Goal: Task Accomplishment & Management: Use online tool/utility

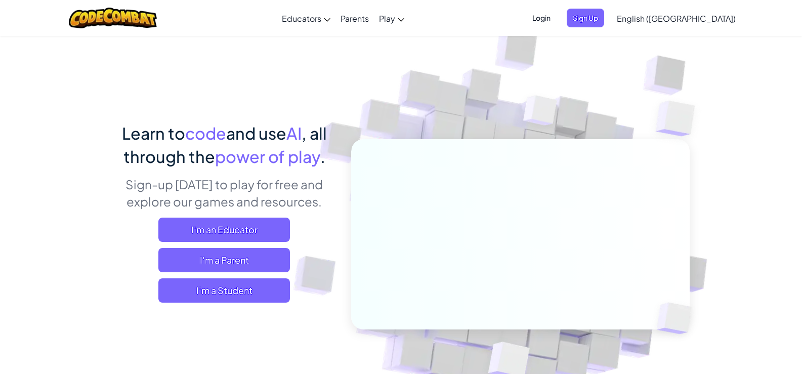
click at [685, 17] on span "English ([GEOGRAPHIC_DATA])" at bounding box center [676, 18] width 119 height 11
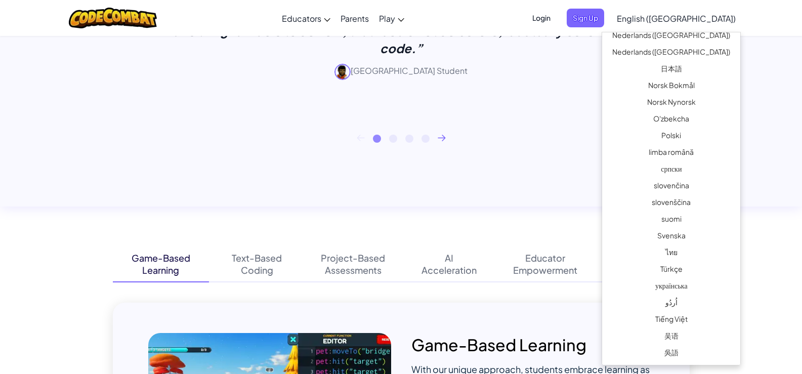
scroll to position [556, 0]
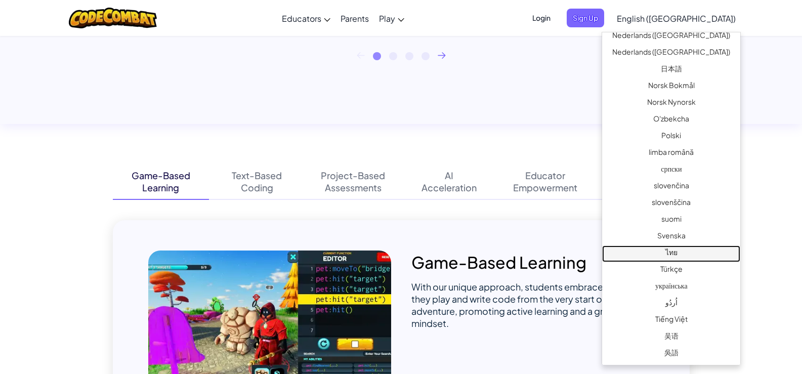
click at [669, 248] on link "ไทย" at bounding box center [671, 253] width 138 height 17
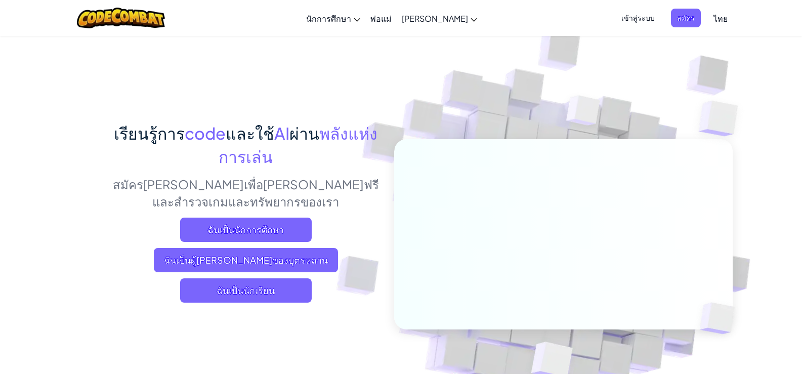
click at [708, 13] on link "ไทย" at bounding box center [720, 18] width 24 height 27
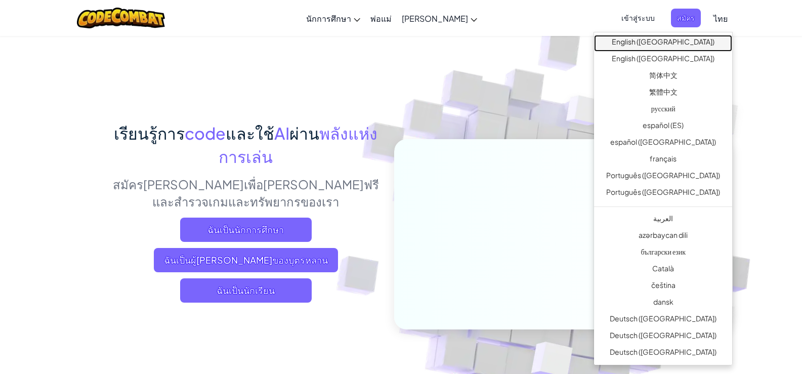
click at [655, 36] on link "English ([GEOGRAPHIC_DATA])" at bounding box center [663, 43] width 138 height 17
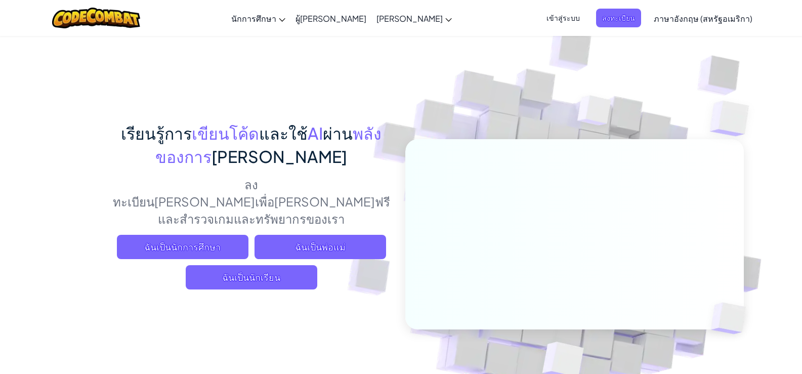
click at [749, 90] on img at bounding box center [567, 223] width 562 height 562
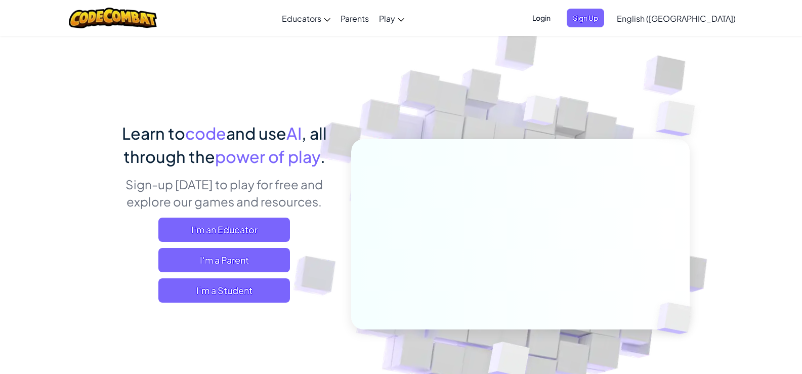
click at [729, 63] on img at bounding box center [513, 223] width 562 height 562
click at [697, 13] on span "English ([GEOGRAPHIC_DATA])" at bounding box center [676, 18] width 119 height 11
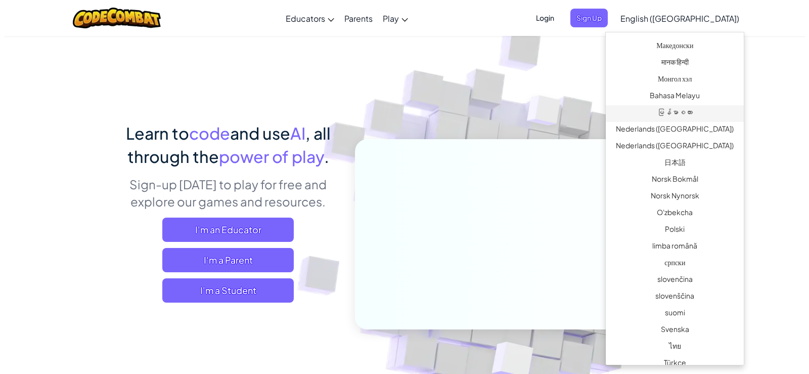
scroll to position [658, 0]
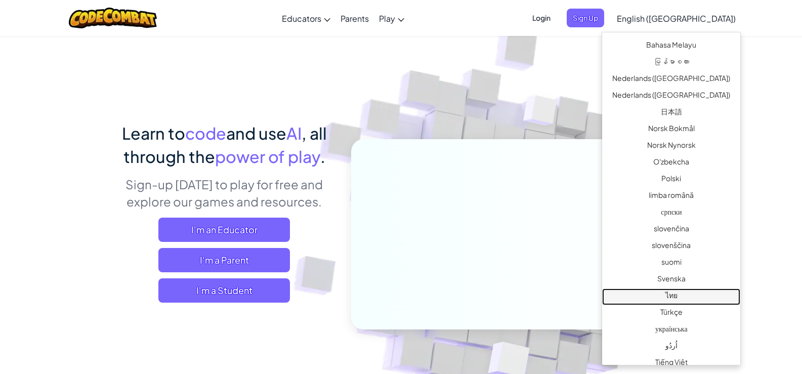
click at [676, 295] on link "ไทย" at bounding box center [671, 296] width 138 height 17
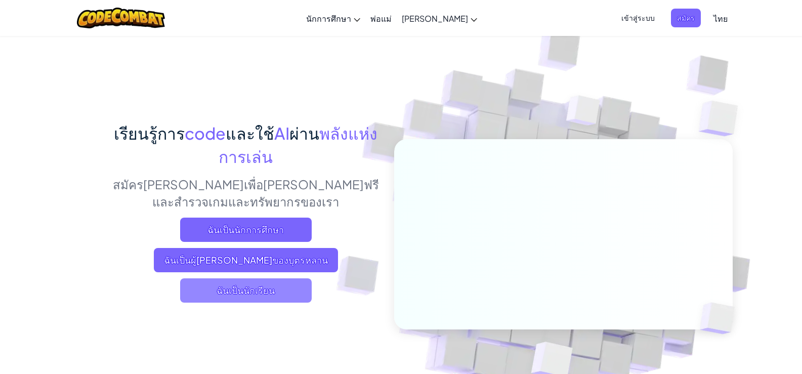
click at [233, 292] on span "ฉันเป็นนักเรียน" at bounding box center [246, 290] width 132 height 24
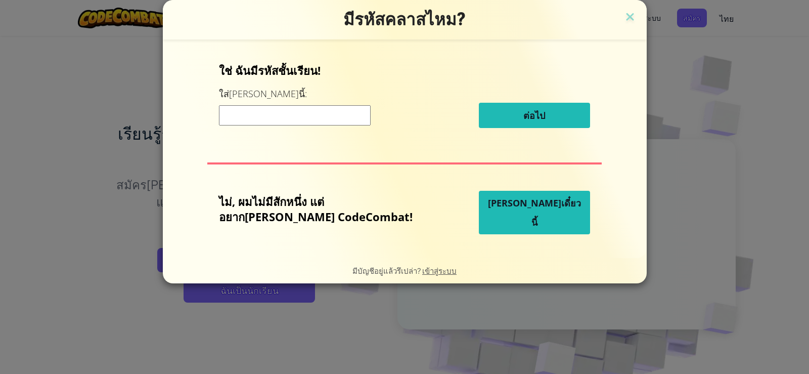
click at [505, 217] on span "[PERSON_NAME]เดี๋ยวนี้" at bounding box center [534, 212] width 93 height 31
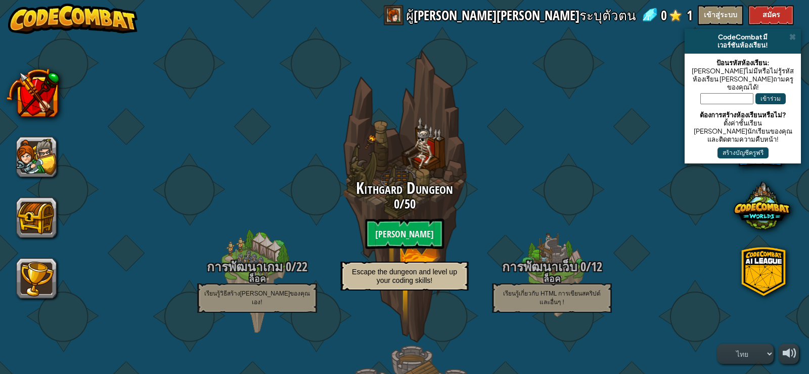
select select "th"
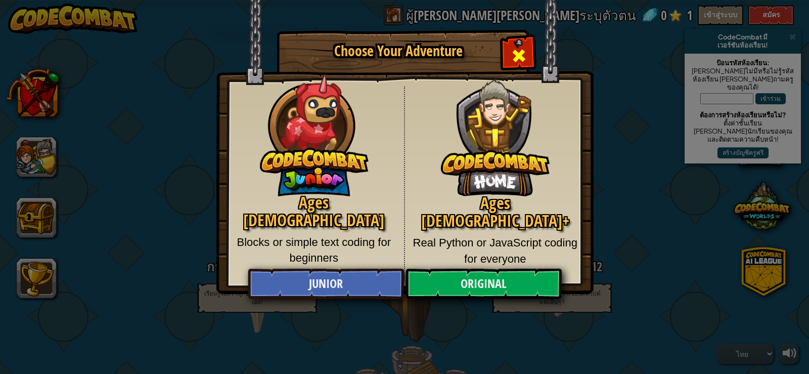
click at [524, 53] on span "Close modal" at bounding box center [519, 56] width 16 height 16
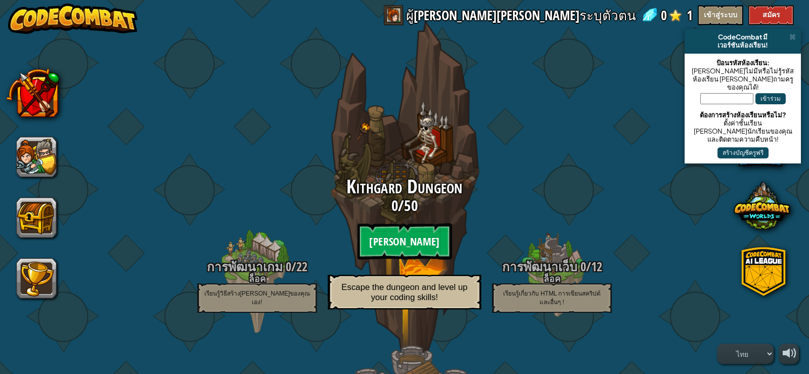
click at [415, 235] on btn "[PERSON_NAME]" at bounding box center [404, 241] width 95 height 36
select select "th"
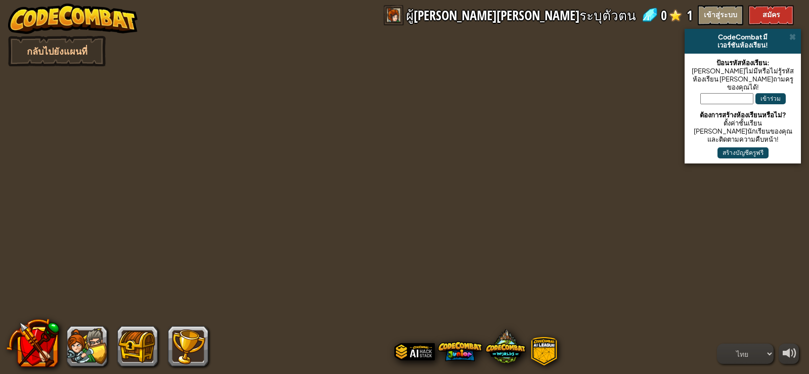
select select "th"
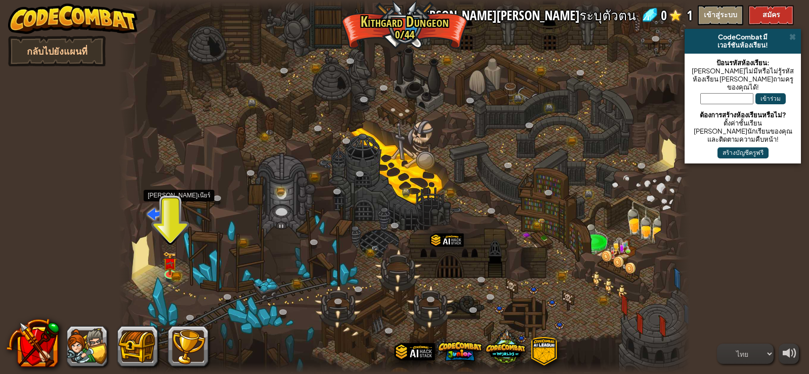
click at [149, 208] on span at bounding box center [155, 213] width 16 height 16
select select "th"
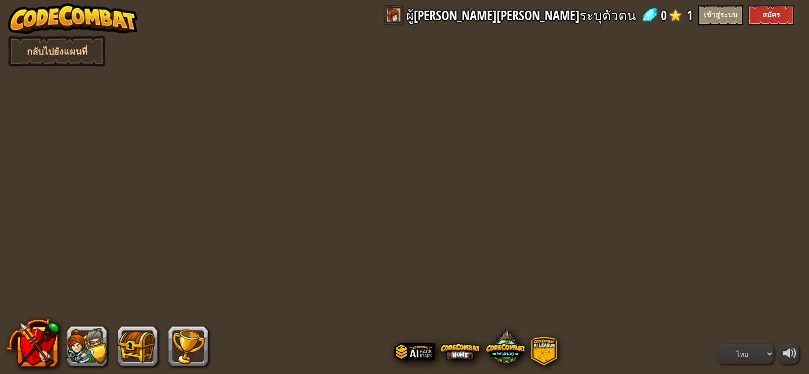
select select "th"
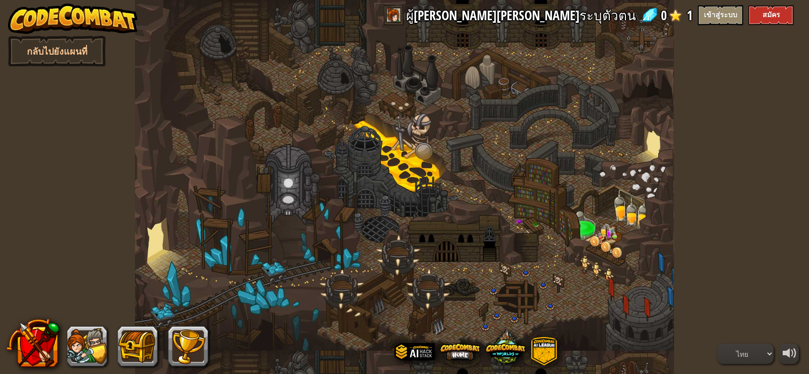
select select "th"
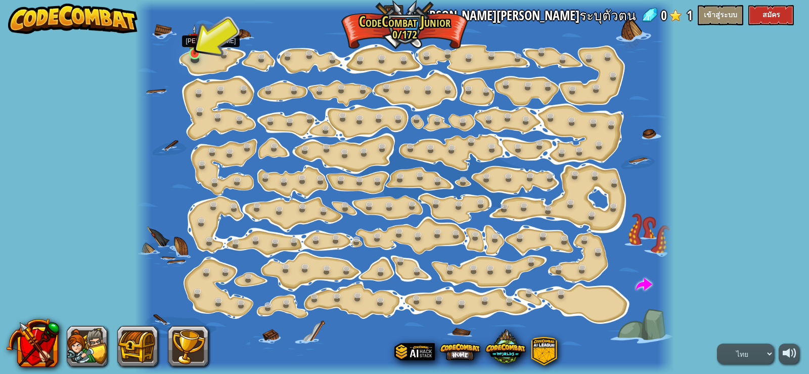
click at [198, 49] on img at bounding box center [194, 39] width 13 height 30
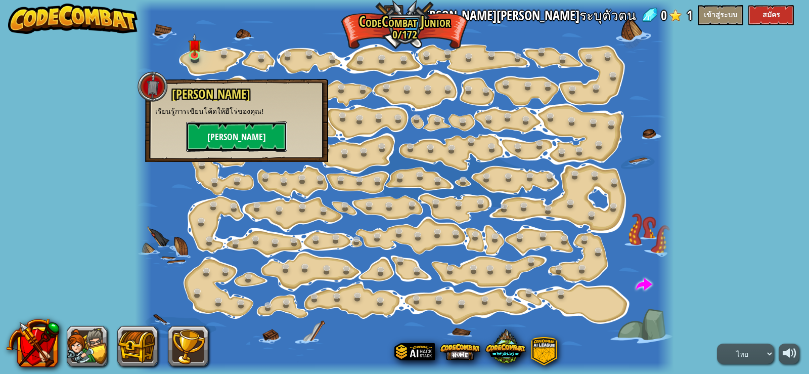
click at [237, 131] on button "[PERSON_NAME]" at bounding box center [236, 136] width 101 height 30
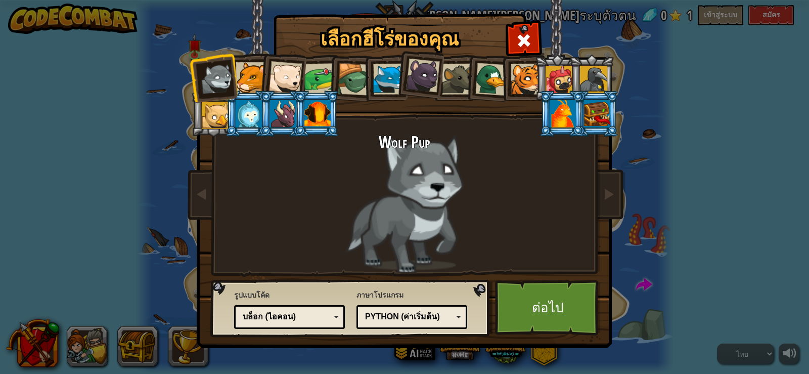
click at [243, 61] on li at bounding box center [248, 76] width 46 height 46
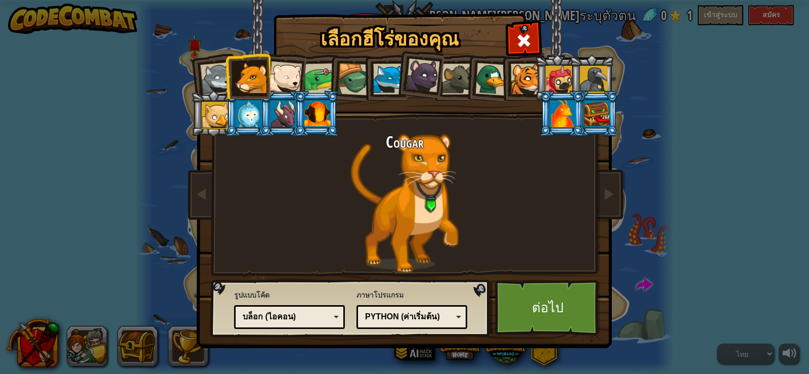
click at [308, 311] on div "บล็อก (ไอคอน)" at bounding box center [290, 317] width 98 height 16
click at [555, 325] on link "ต่อไป" at bounding box center [548, 308] width 106 height 56
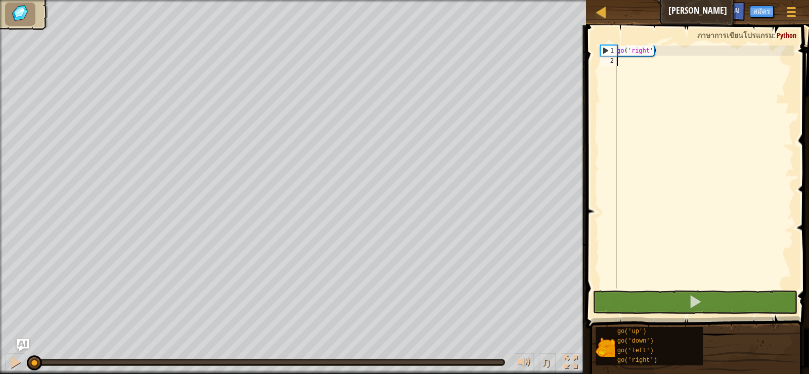
type textarea "g"
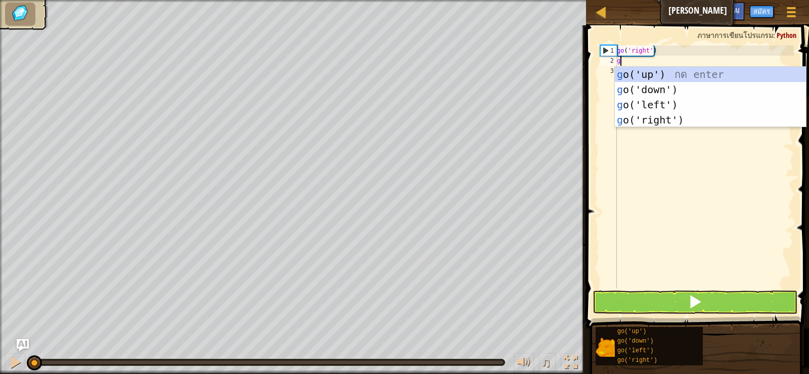
scroll to position [5, 0]
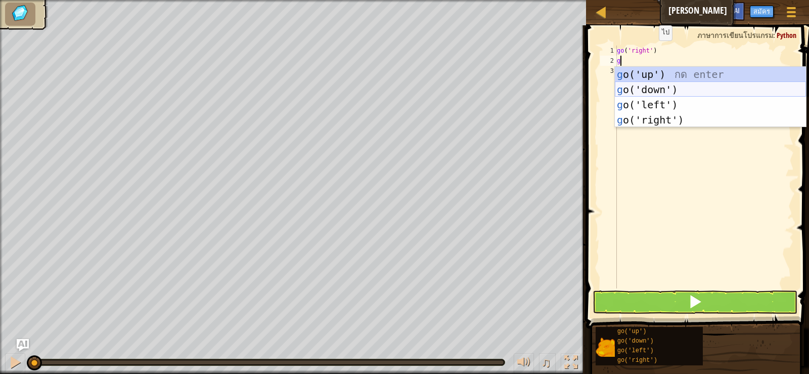
click at [640, 89] on div "g o('up') กด enter g o('down') กด enter g o('left') กด enter g o('right') กด en…" at bounding box center [710, 112] width 191 height 91
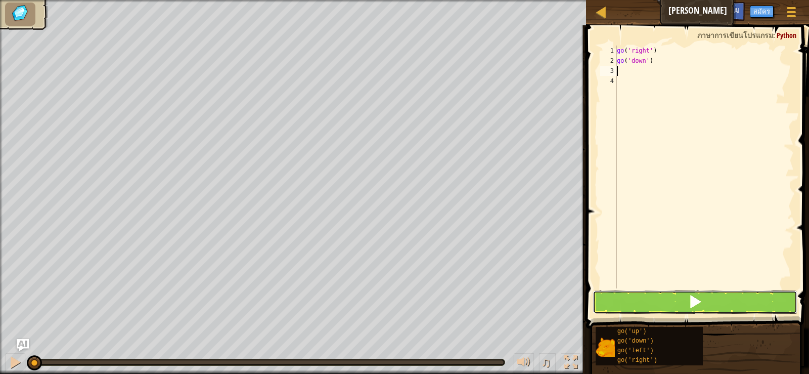
click at [664, 303] on button at bounding box center [695, 301] width 204 height 23
click at [695, 303] on span at bounding box center [695, 301] width 14 height 14
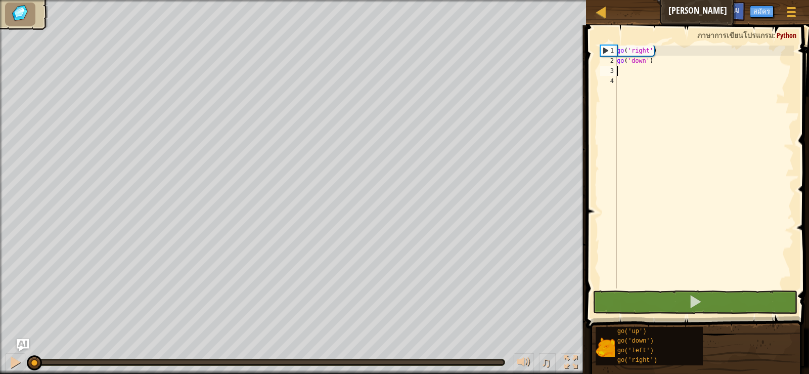
click at [618, 70] on div "go ( 'right' ) go ( 'down' )" at bounding box center [704, 177] width 179 height 263
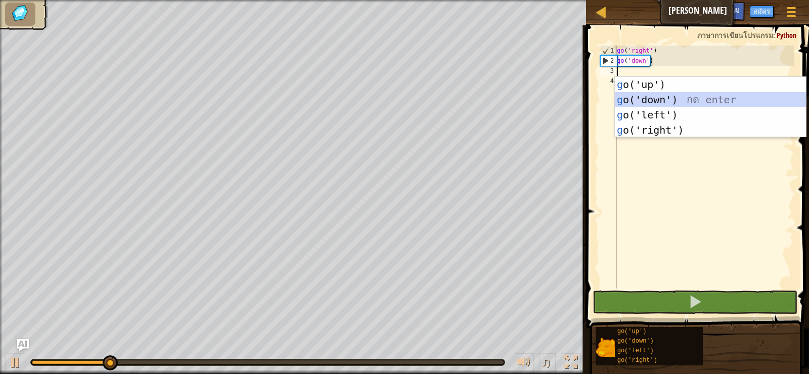
type textarea "g"
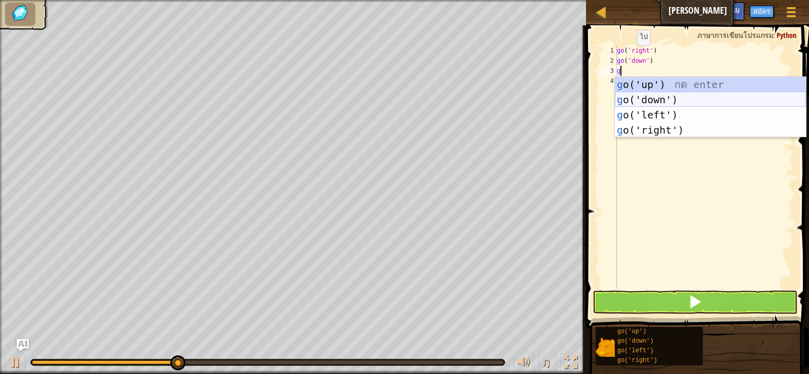
click at [662, 96] on div "g o('up') กด enter g o('down') กด enter g o('left') กด enter g o('right') กด en…" at bounding box center [710, 122] width 191 height 91
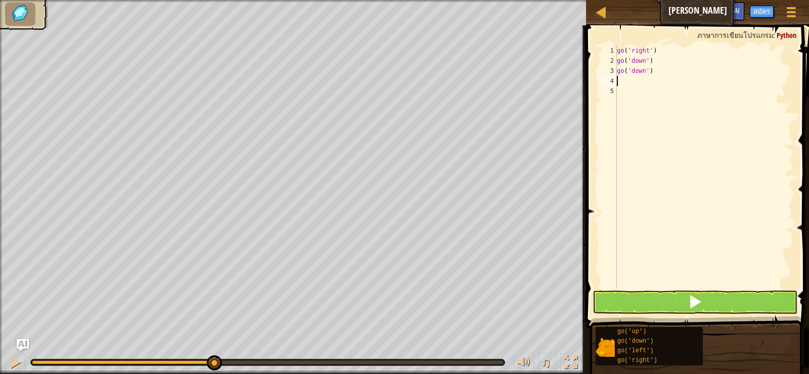
click at [666, 303] on button at bounding box center [695, 301] width 204 height 23
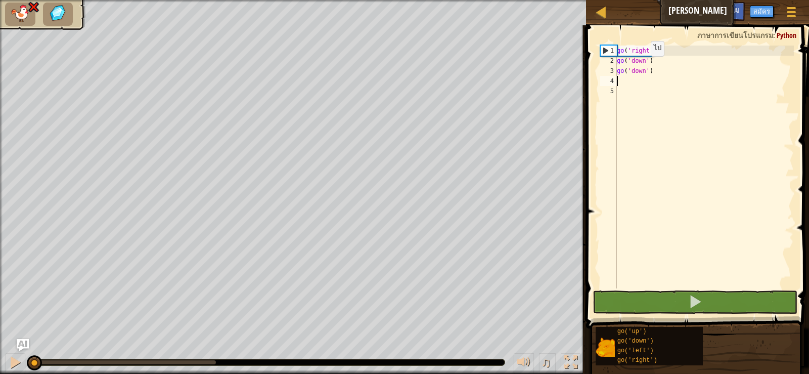
click at [649, 67] on div "go ( 'right' ) go ( 'down' ) go ( 'down' )" at bounding box center [704, 177] width 179 height 263
click at [649, 69] on div "go ( 'right' ) go ( 'down' ) go ( 'down' )" at bounding box center [704, 177] width 179 height 263
click at [655, 70] on div "go ( 'right' ) go ( 'down' ) go ( 'down' )" at bounding box center [704, 177] width 179 height 263
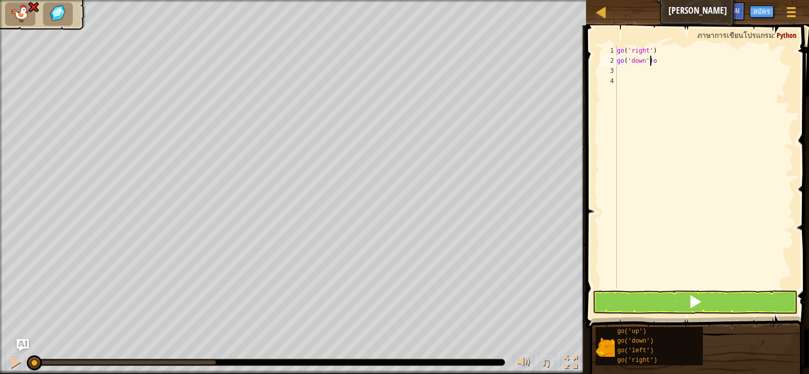
type textarea "go('down'o"
click at [653, 66] on div "go ( 'right' ) go ( 'down' o" at bounding box center [704, 177] width 179 height 263
click at [652, 63] on div "go ( 'right' ) go ( 'down' o" at bounding box center [704, 177] width 179 height 263
type textarea "g"
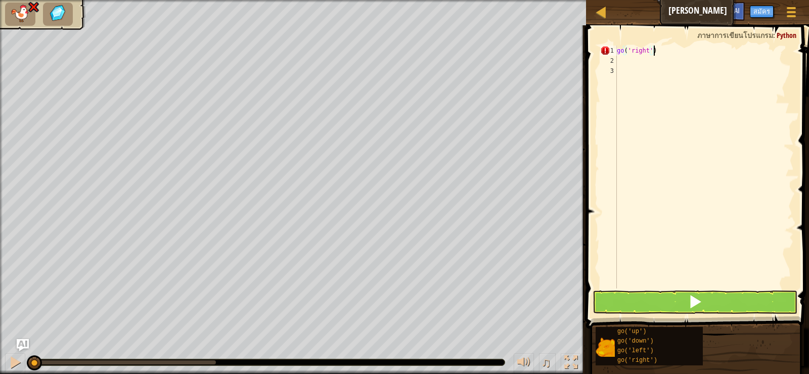
scroll to position [5, 3]
type textarea "g"
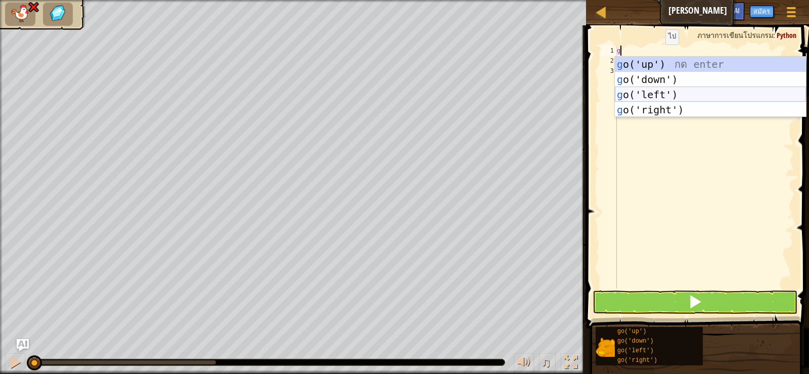
click at [664, 106] on div "g o('up') กด enter g o('down') กด enter g o('left') กด enter g o('right') กด en…" at bounding box center [710, 102] width 191 height 91
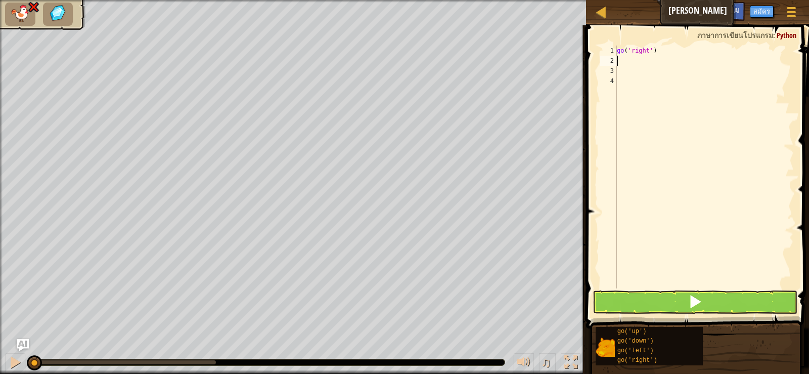
type textarea "g"
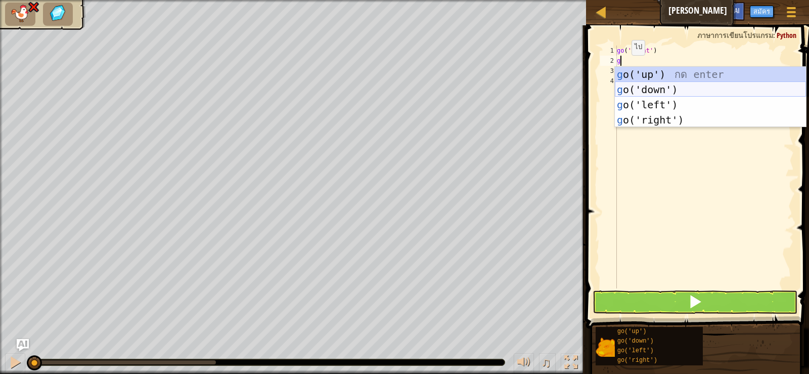
click at [651, 85] on div "g o('up') กด enter g o('down') กด enter g o('left') กด enter g o('right') กด en…" at bounding box center [710, 112] width 191 height 91
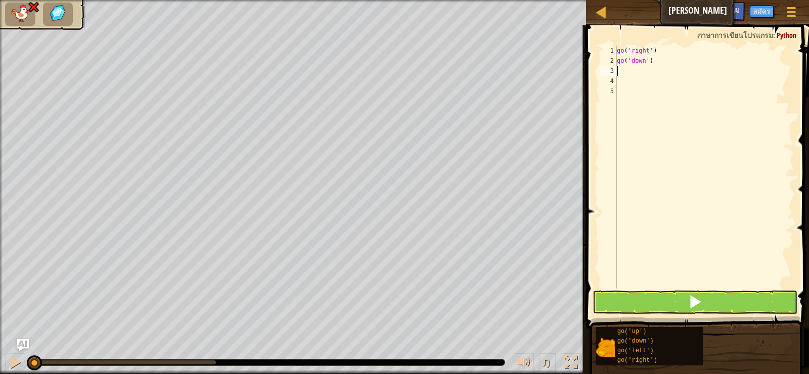
type textarea "g"
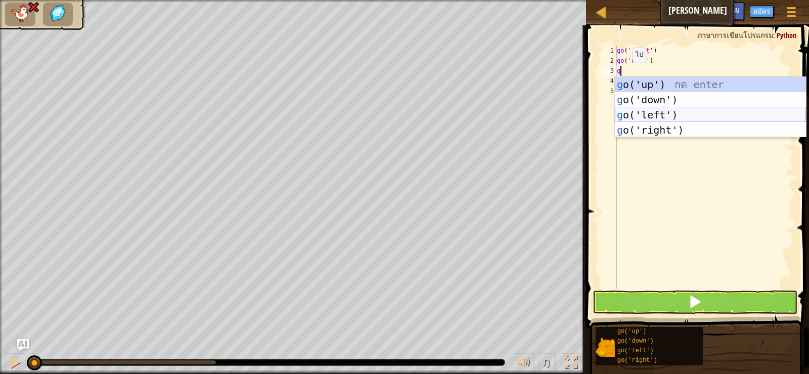
click at [658, 129] on div "g o('up') กด enter g o('down') กด enter g o('left') กด enter g o('right') กด en…" at bounding box center [710, 122] width 191 height 91
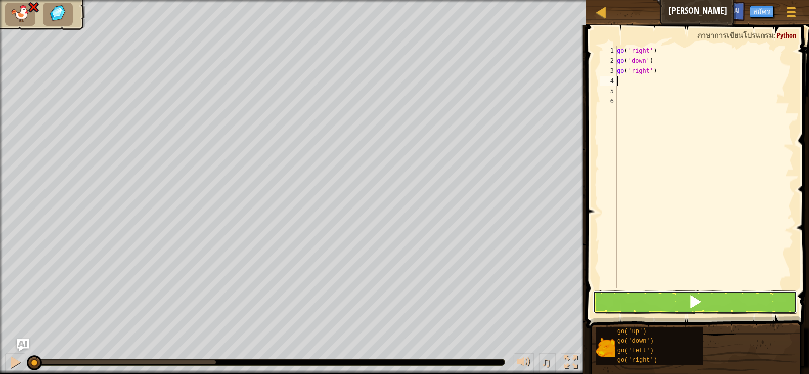
click at [722, 311] on button at bounding box center [695, 301] width 204 height 23
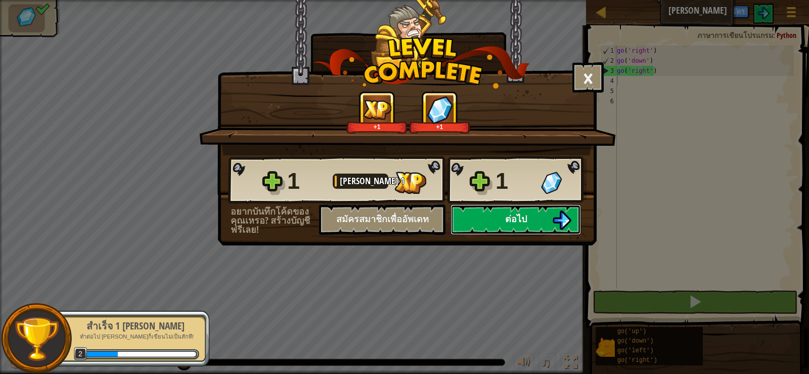
click at [527, 224] on button "ต่อไป" at bounding box center [516, 219] width 131 height 30
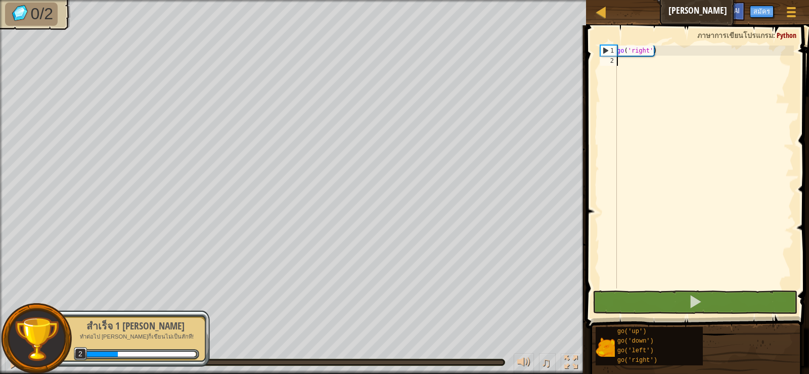
click at [625, 62] on div "go ( 'right' )" at bounding box center [704, 177] width 179 height 263
type textarea "g"
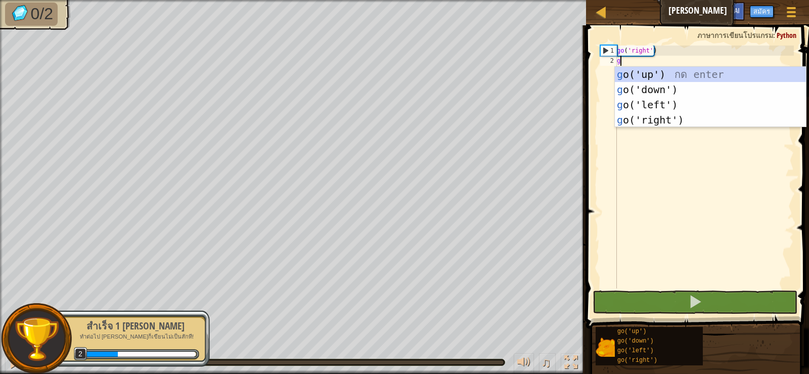
scroll to position [5, 0]
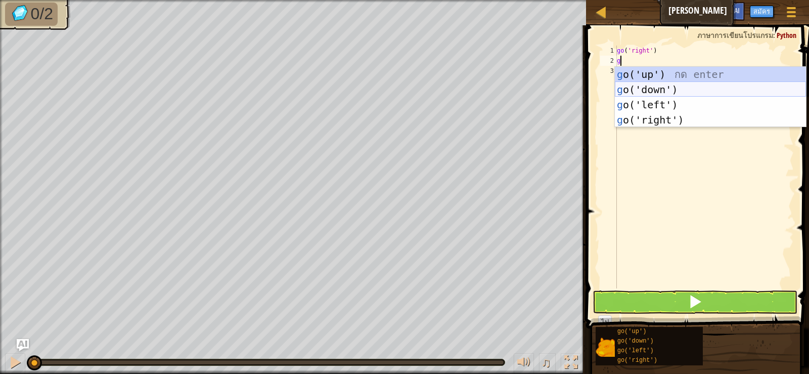
click at [650, 84] on div "g o('up') กด enter g o('down') กด enter g o('left') กด enter g o('right') กด en…" at bounding box center [710, 112] width 191 height 91
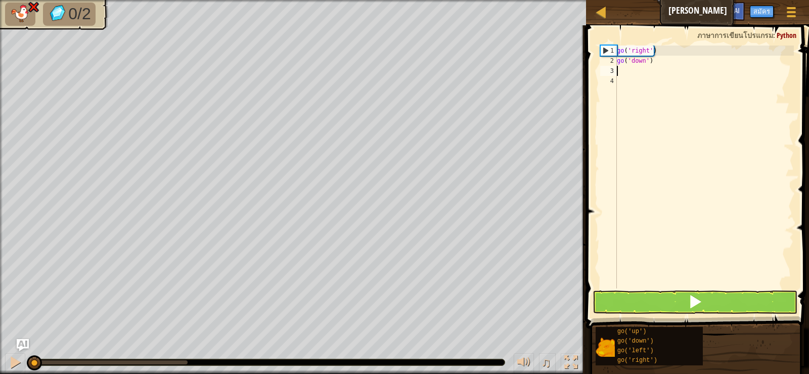
type textarea "g"
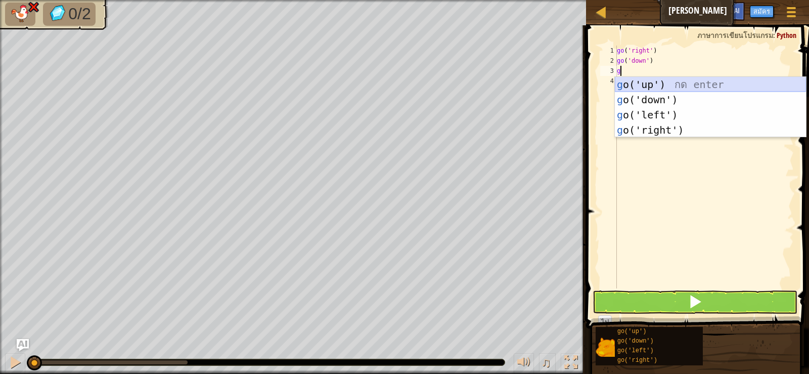
click at [655, 80] on div "g o('up') กด enter g o('down') กด enter g o('left') กด enter g o('right') กด en…" at bounding box center [710, 122] width 191 height 91
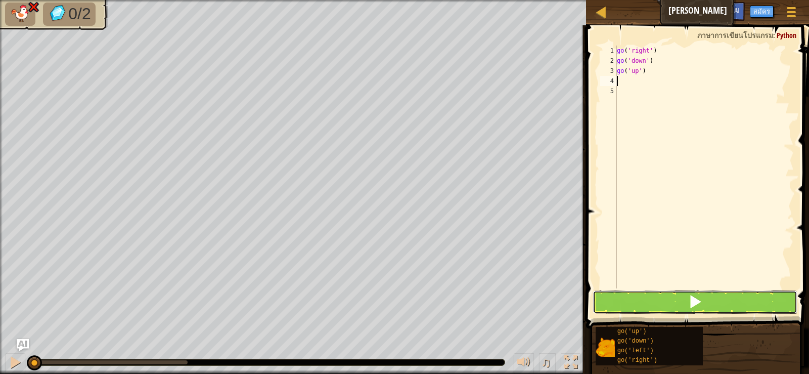
click at [737, 296] on button at bounding box center [695, 301] width 204 height 23
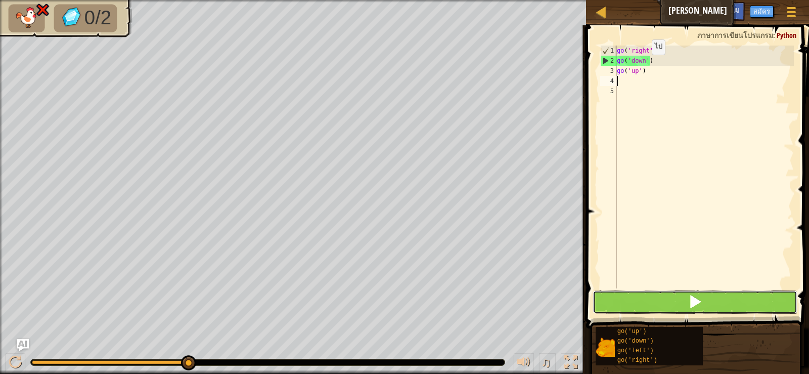
click at [658, 300] on button at bounding box center [695, 301] width 204 height 23
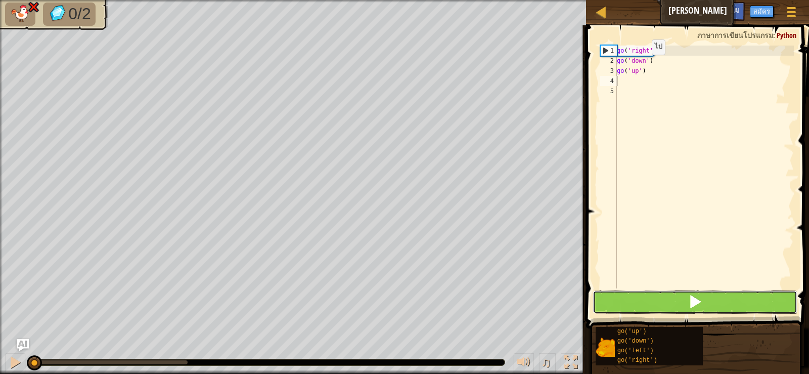
click at [659, 300] on button at bounding box center [695, 301] width 204 height 23
click at [660, 300] on button at bounding box center [695, 301] width 204 height 23
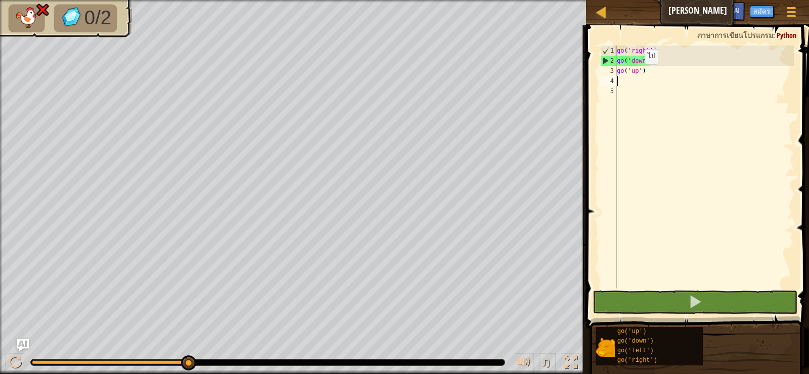
click at [636, 74] on div "go ( 'right' ) go ( 'down' ) go ( 'up' )" at bounding box center [704, 177] width 179 height 263
click at [659, 70] on div "go ( 'right' ) go ( 'down' ) go ( 'up' )" at bounding box center [704, 177] width 179 height 263
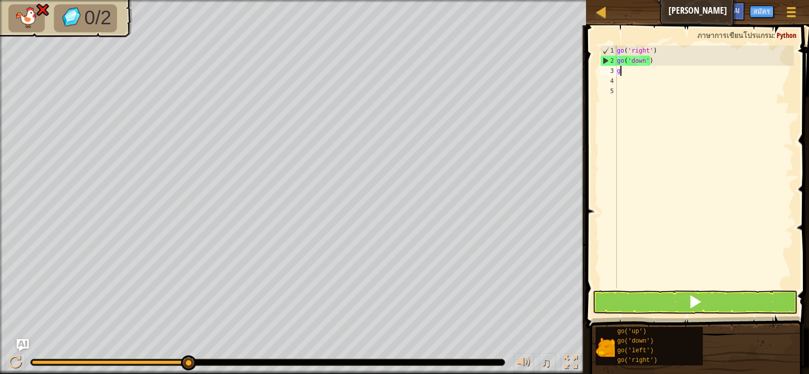
type textarea "g"
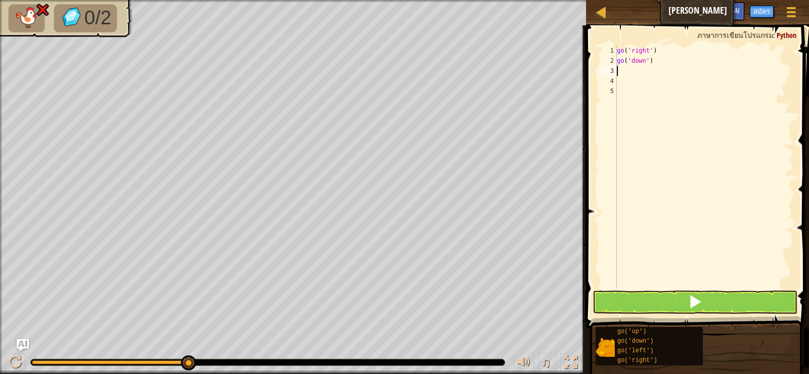
type textarea "g"
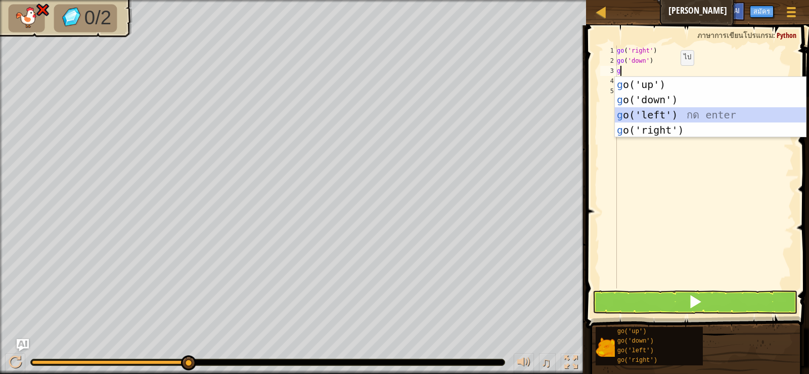
click at [657, 112] on div "g o('up') กด enter g o('down') กด enter g o('left') กด enter g o('right') กด en…" at bounding box center [710, 122] width 191 height 91
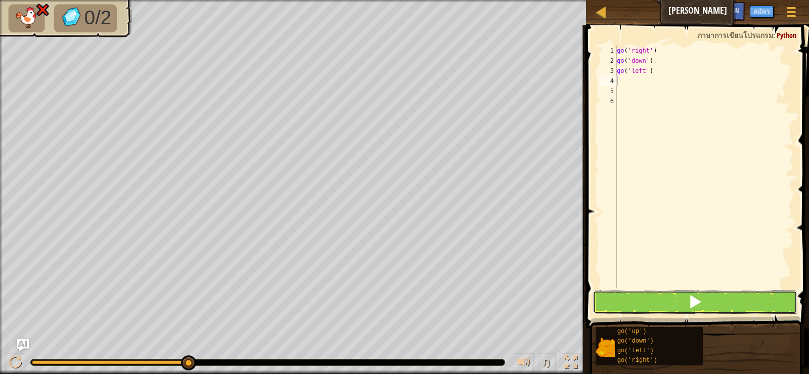
click at [674, 296] on button at bounding box center [695, 301] width 204 height 23
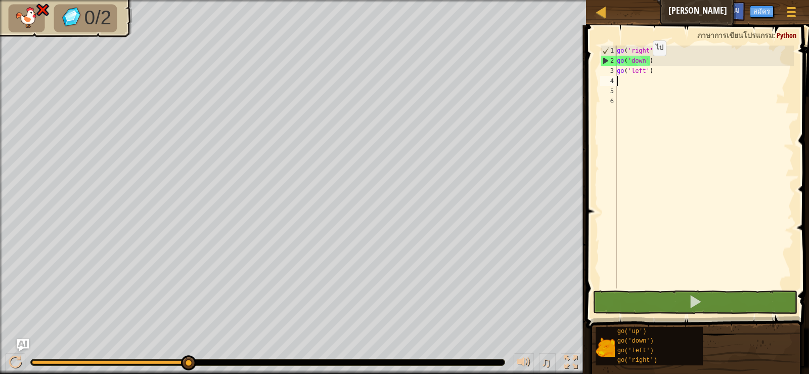
click at [645, 66] on div "go ( 'right' ) go ( 'down' ) go ( 'left' )" at bounding box center [704, 177] width 179 height 263
click at [653, 64] on div "go ( 'right' ) go ( 'down' ) go ( 'left' )" at bounding box center [704, 177] width 179 height 263
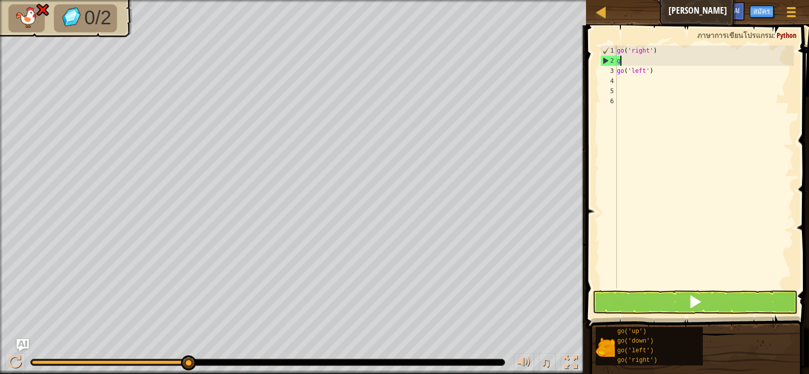
type textarea "g"
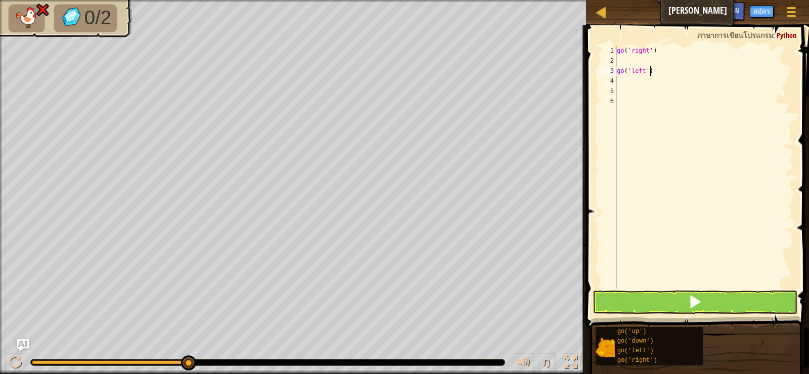
click at [654, 73] on div "go ( 'right' ) go ( 'left' )" at bounding box center [704, 177] width 179 height 263
type textarea "g"
click at [617, 60] on div "go ( 'right' )" at bounding box center [704, 177] width 179 height 263
type textarea "g"
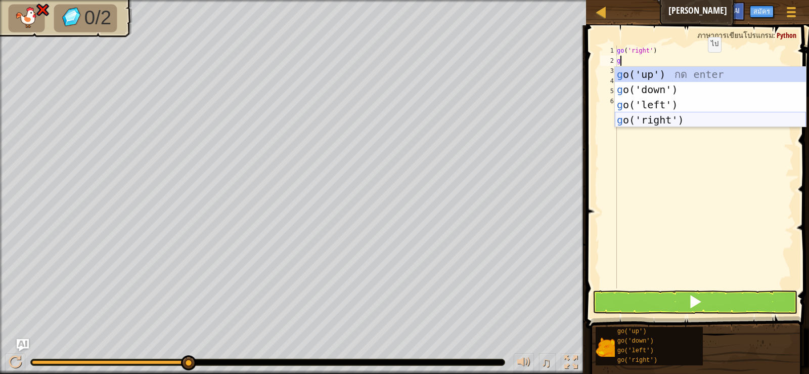
click at [661, 114] on div "g o('up') กด enter g o('down') กด enter g o('left') กด enter g o('right') กด en…" at bounding box center [710, 112] width 191 height 91
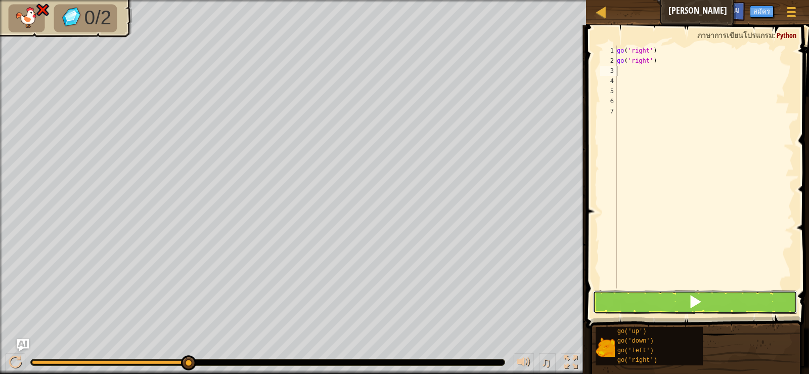
drag, startPoint x: 717, startPoint y: 293, endPoint x: 760, endPoint y: 286, distance: 43.7
click at [716, 293] on button at bounding box center [695, 301] width 204 height 23
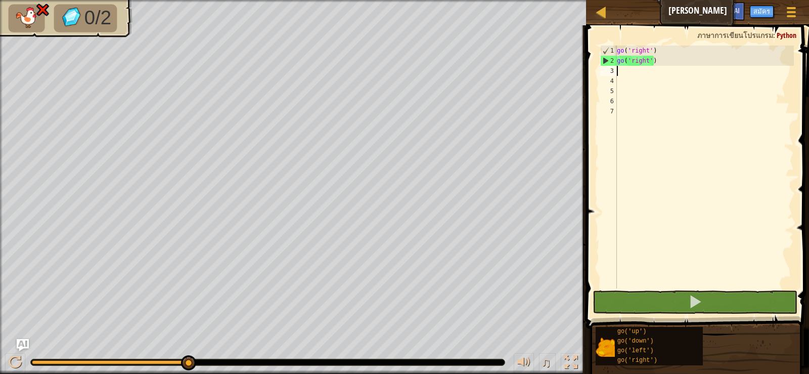
click at [654, 61] on div "go ( 'right' ) go ( 'right' )" at bounding box center [704, 177] width 179 height 263
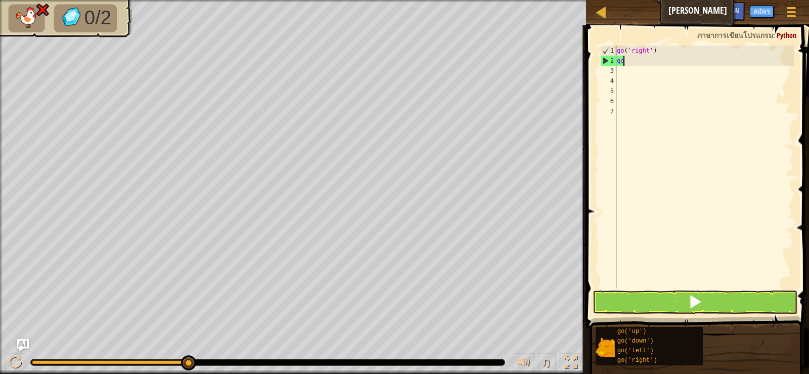
type textarea "g"
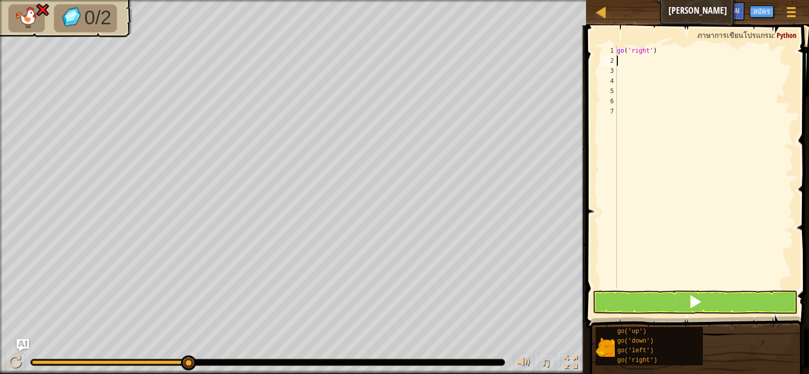
type textarea "g"
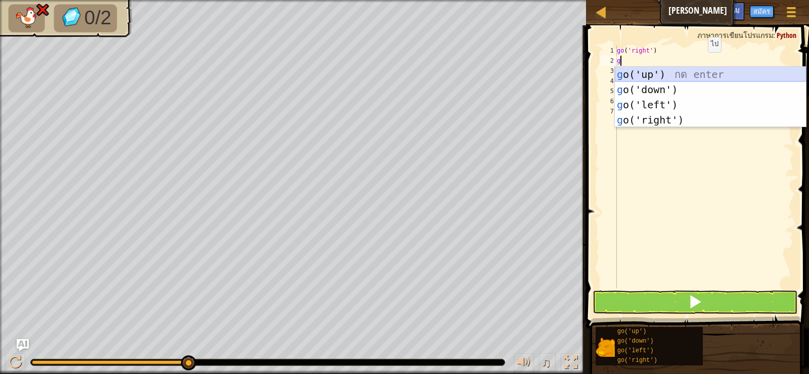
click at [661, 73] on div "g o('up') กด enter g o('down') กด enter g o('left') กด enter g o('right') กด en…" at bounding box center [710, 112] width 191 height 91
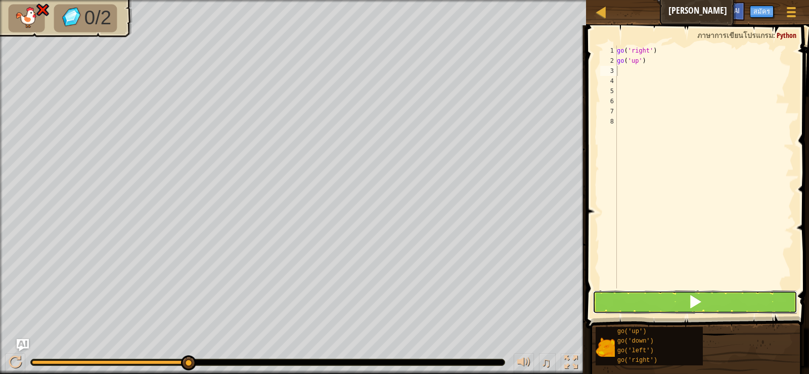
click at [702, 300] on span at bounding box center [695, 301] width 14 height 14
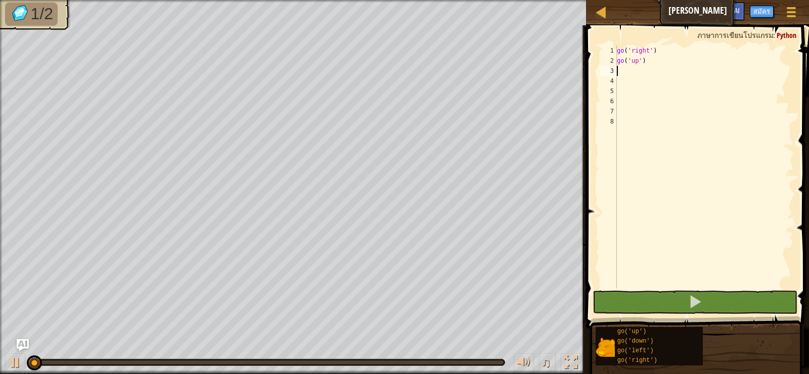
click at [745, 315] on span at bounding box center [698, 162] width 231 height 333
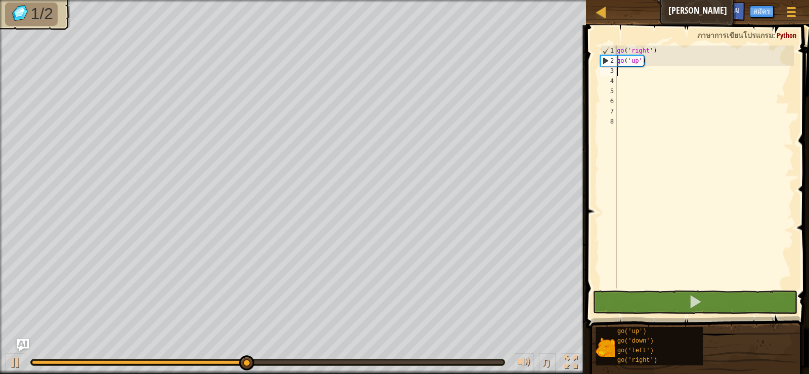
click at [623, 75] on div "go ( 'right' ) go ( 'up' )" at bounding box center [704, 177] width 179 height 263
type textarea "g"
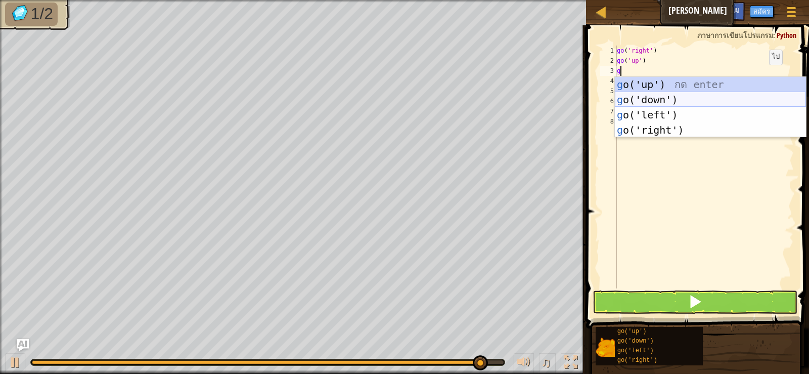
click at [653, 98] on div "g o('up') กด enter g o('down') กด enter g o('left') กด enter g o('right') กด en…" at bounding box center [710, 122] width 191 height 91
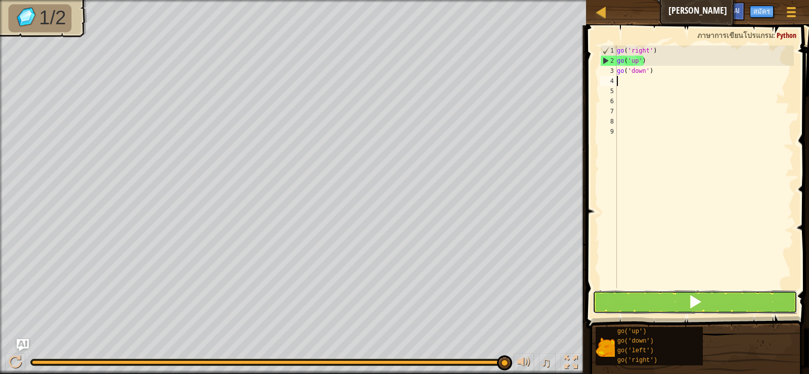
click at [692, 302] on span at bounding box center [695, 301] width 14 height 14
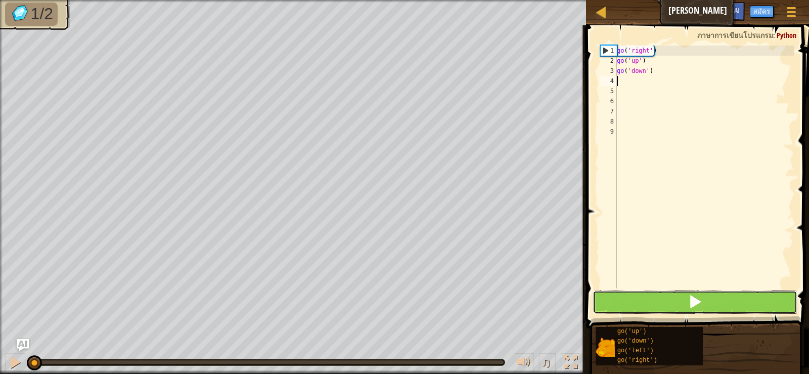
click at [692, 302] on span at bounding box center [695, 301] width 14 height 14
click at [708, 290] on button at bounding box center [695, 301] width 204 height 23
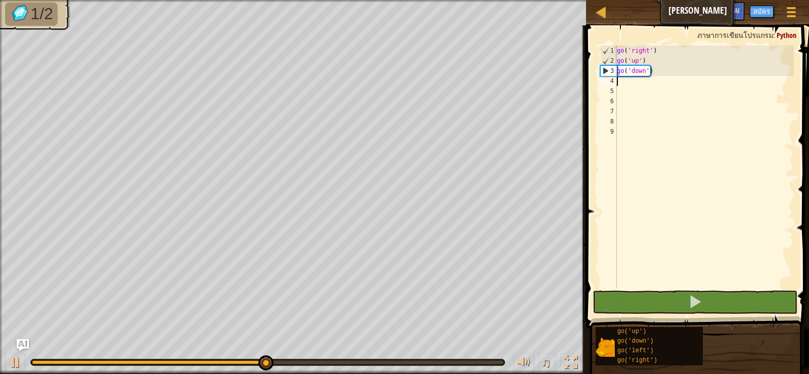
click at [646, 70] on div "go ( 'right' ) go ( 'up' ) go ( 'down' )" at bounding box center [704, 177] width 179 height 263
click at [653, 72] on div "go ( 'right' ) go ( 'up' ) go ( 'down' )" at bounding box center [704, 177] width 179 height 263
click at [651, 72] on div "go ( 'right' ) go ( 'up' ) go ( 'down' )" at bounding box center [704, 177] width 179 height 263
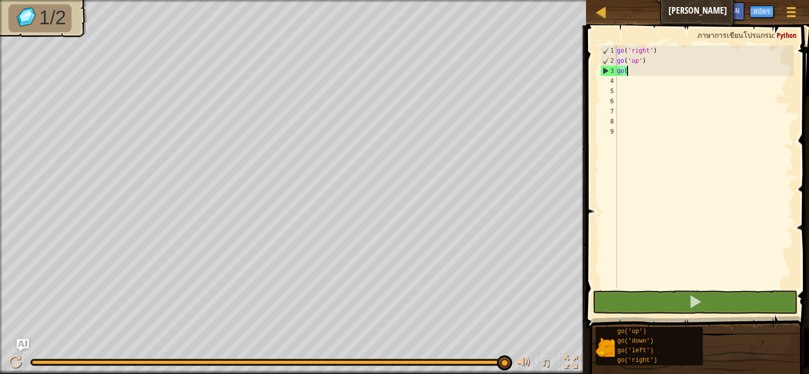
type textarea "g"
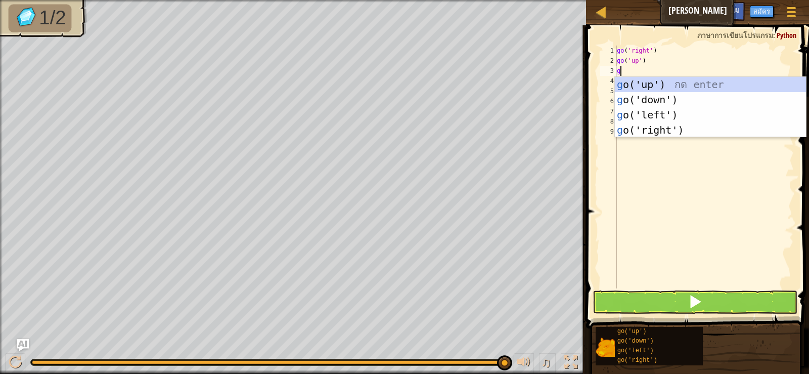
type textarea "g"
drag, startPoint x: 670, startPoint y: 115, endPoint x: 671, endPoint y: 121, distance: 6.6
click at [670, 115] on div "g o('up') กด enter g o('down') กด enter g o('left') กด enter g o('right') กด en…" at bounding box center [710, 122] width 191 height 91
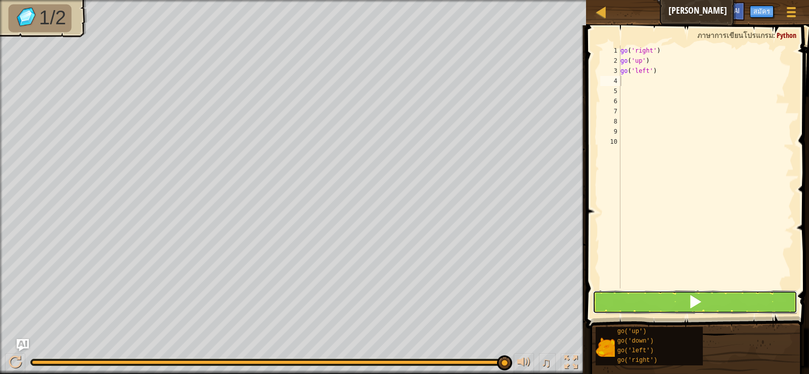
click at [736, 306] on button at bounding box center [695, 301] width 204 height 23
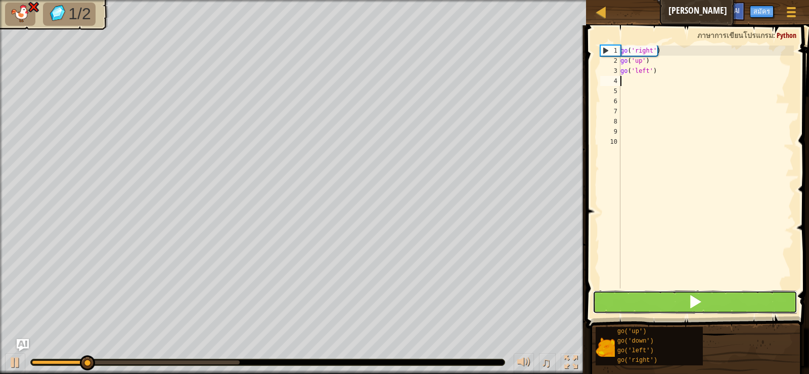
click at [689, 299] on span at bounding box center [695, 301] width 14 height 14
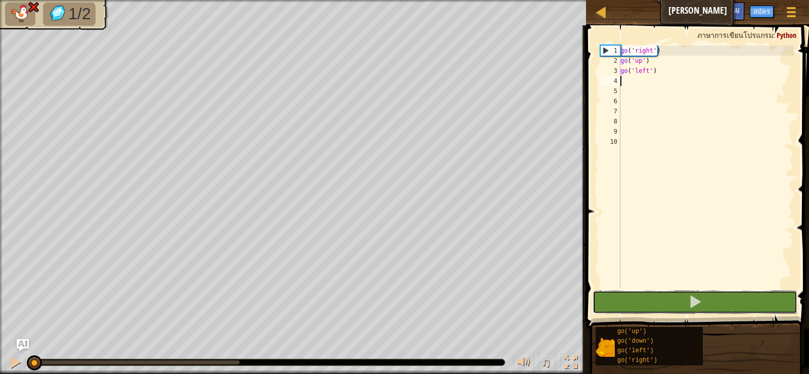
click at [723, 297] on button at bounding box center [695, 301] width 204 height 23
click at [650, 74] on div "go ( 'right' ) go ( 'up' ) go ( 'left' )" at bounding box center [707, 177] width 176 height 263
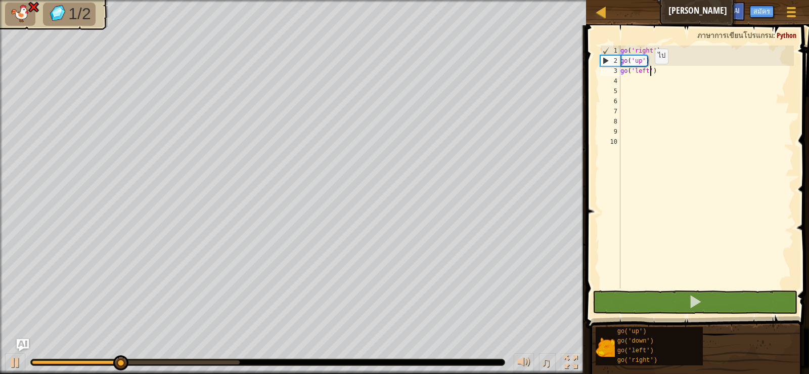
click at [654, 73] on div "go ( 'right' ) go ( 'up' ) go ( 'left' )" at bounding box center [707, 177] width 176 height 263
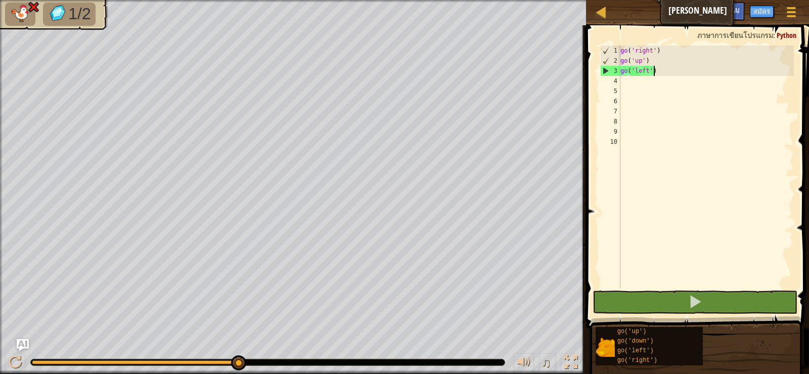
click at [655, 73] on div "go ( 'right' ) go ( 'up' ) go ( 'left' )" at bounding box center [707, 177] width 176 height 263
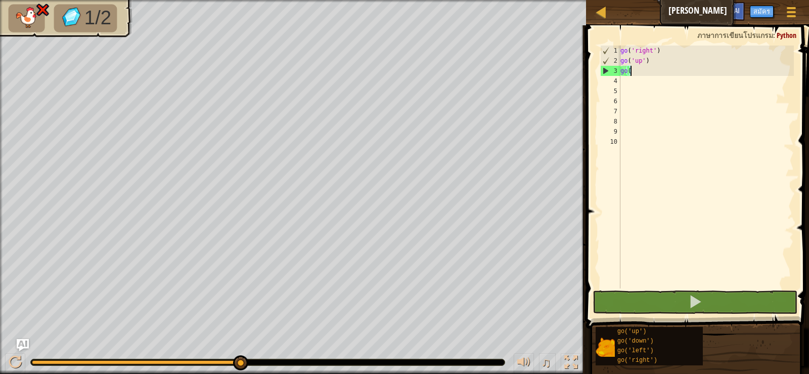
type textarea "g"
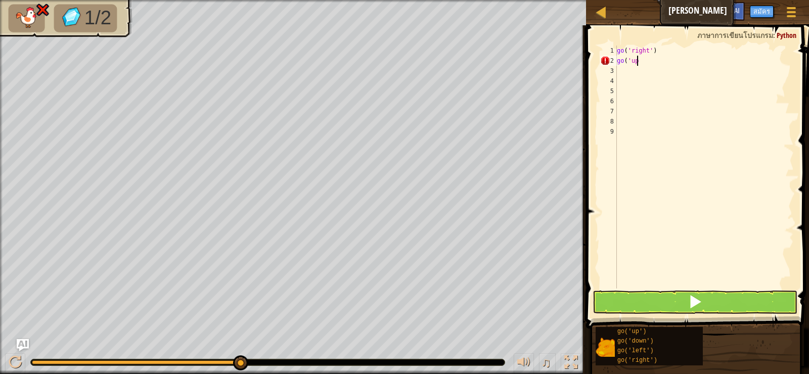
scroll to position [5, 1]
type textarea "g"
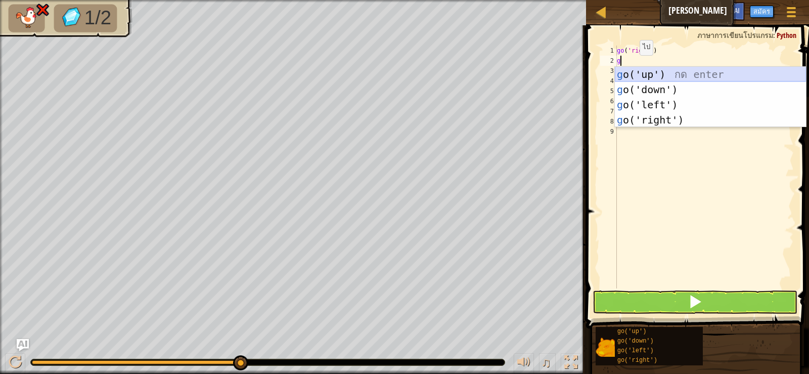
click at [650, 71] on div "g o('up') กด enter g o('down') กด enter g o('left') กด enter g o('right') กด en…" at bounding box center [710, 112] width 191 height 91
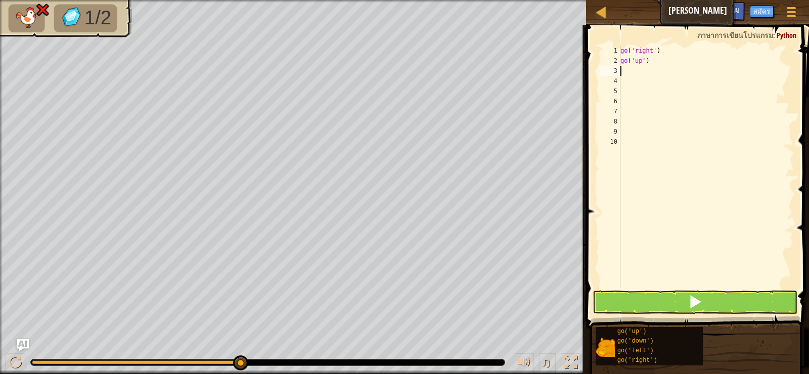
type textarea "g"
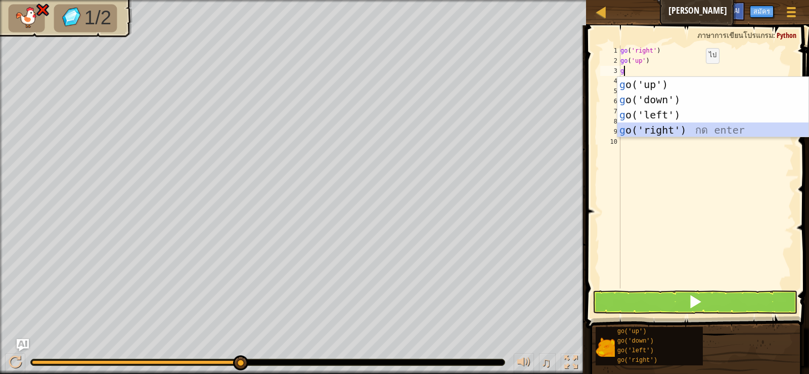
click at [645, 129] on div "g o('up') กด enter g o('down') กด enter g o('left') กด enter g o('right') กด en…" at bounding box center [713, 122] width 191 height 91
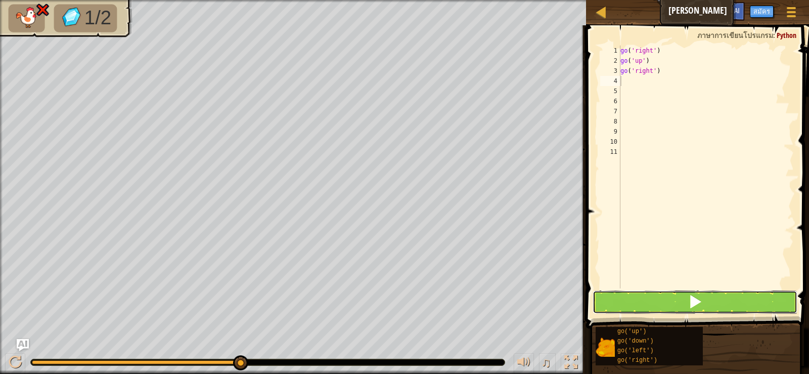
click at [672, 297] on button at bounding box center [695, 301] width 204 height 23
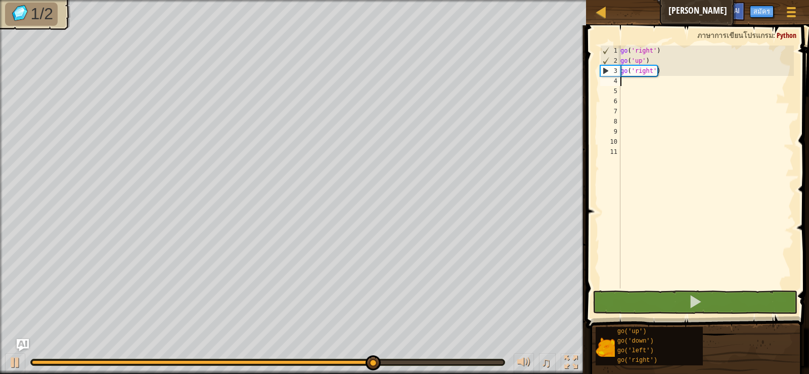
type textarea "g"
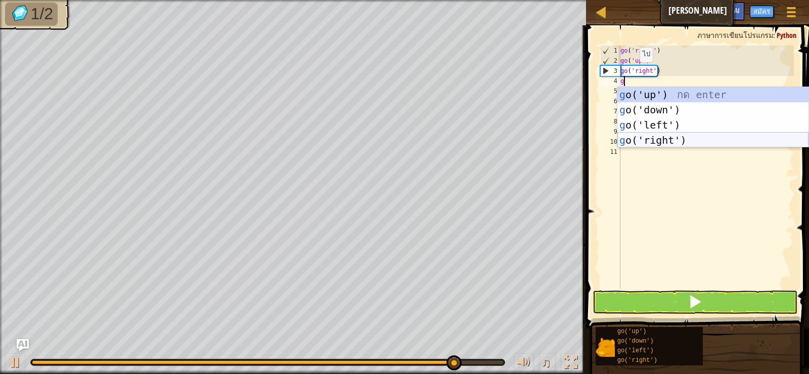
click at [662, 143] on div "g o('up') กด enter g o('down') กด enter g o('left') กด enter g o('right') กด en…" at bounding box center [713, 132] width 191 height 91
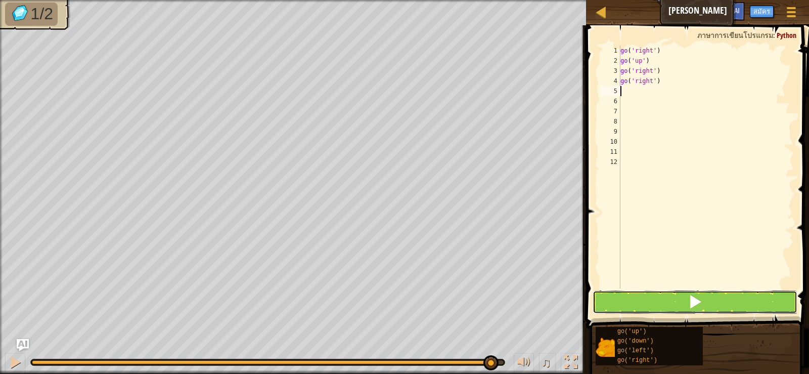
click at [687, 302] on button at bounding box center [695, 301] width 204 height 23
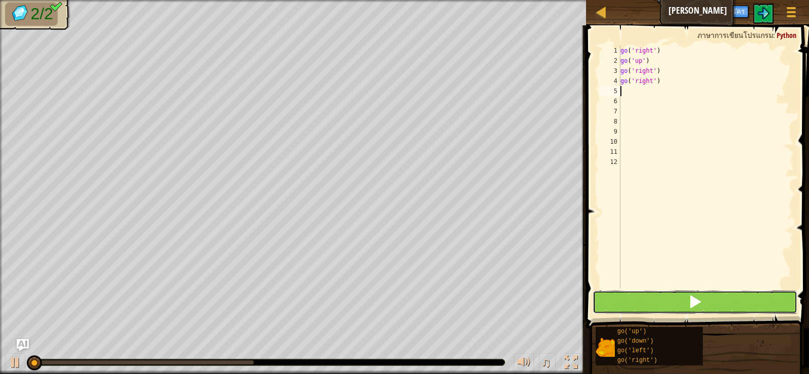
click at [687, 303] on button at bounding box center [695, 301] width 204 height 23
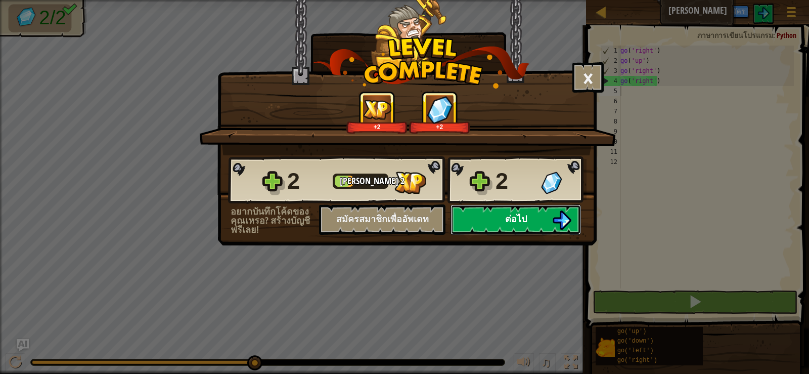
click at [528, 215] on button "ต่อไป" at bounding box center [516, 219] width 131 height 30
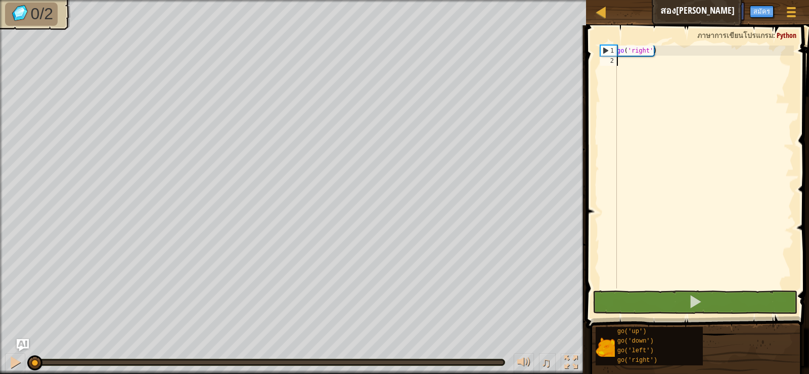
type textarea "g"
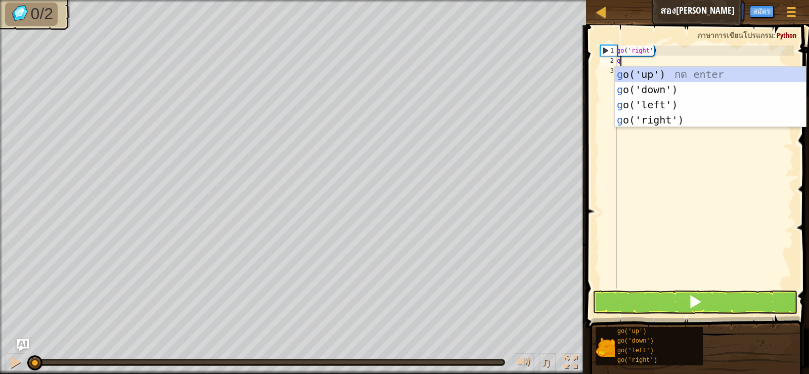
scroll to position [5, 0]
click at [664, 119] on div "g o('up') กด enter g o('down') กด enter g o('left') กด enter g o('right') กด en…" at bounding box center [710, 112] width 191 height 91
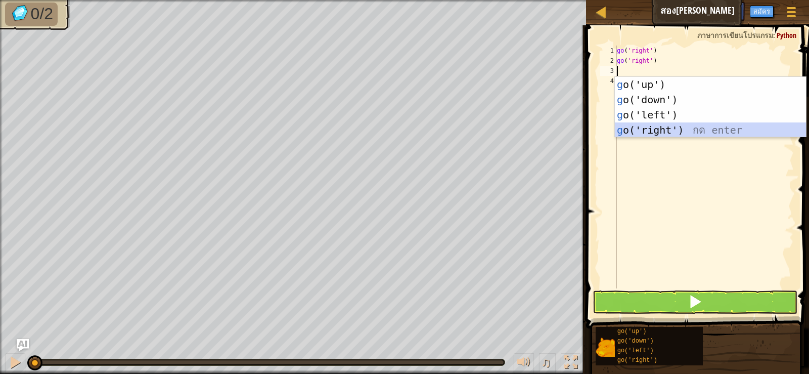
type textarea "g"
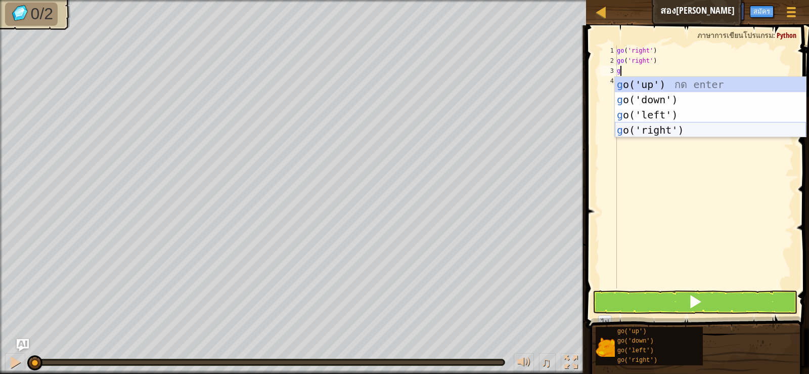
click at [652, 124] on div "g o('up') กด enter g o('down') กด enter g o('left') กด enter g o('right') กด en…" at bounding box center [710, 122] width 191 height 91
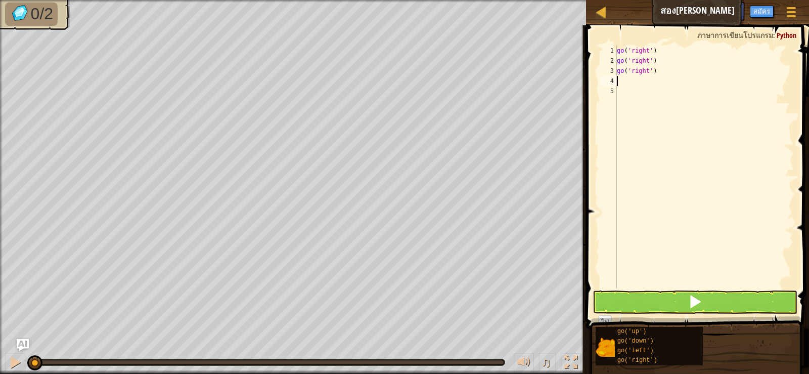
type textarea "g"
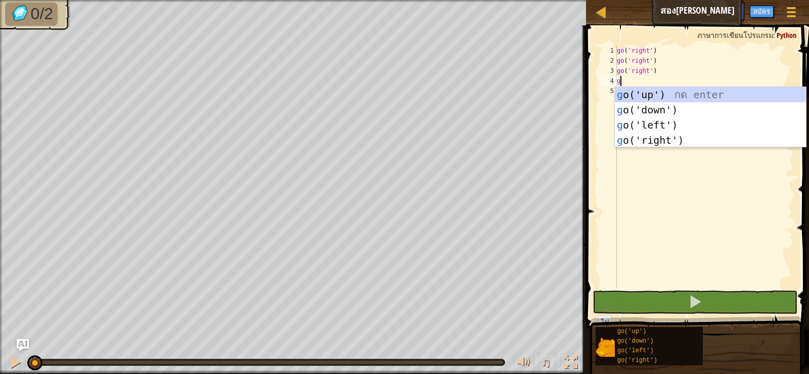
click at [652, 124] on div "g o('up') กด enter g o('down') กด enter g o('left') กด enter g o('right') กด en…" at bounding box center [710, 132] width 191 height 91
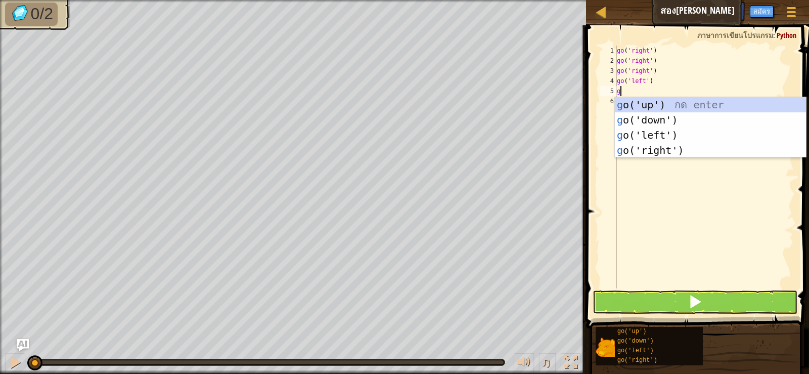
click at [705, 77] on div "go ( 'right' ) go ( 'right' ) go ( 'right' ) go ( 'left' ) g" at bounding box center [704, 177] width 179 height 263
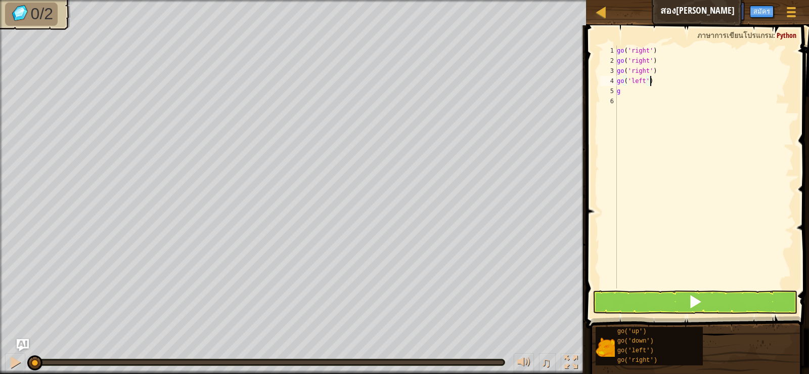
click at [618, 92] on div "go ( 'right' ) go ( 'right' ) go ( 'right' ) go ( 'left' ) g" at bounding box center [704, 177] width 179 height 263
type textarea "g"
click at [630, 94] on div "go ( 'right' ) go ( 'right' ) go ( 'right' ) go ( 'left' ) g" at bounding box center [704, 177] width 179 height 263
type textarea "g"
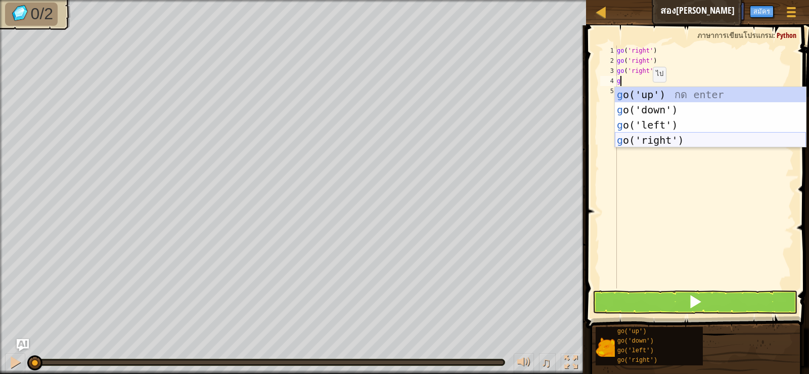
click at [648, 139] on div "g o('up') กด enter g o('down') กด enter g o('left') กด enter g o('right') กด en…" at bounding box center [710, 132] width 191 height 91
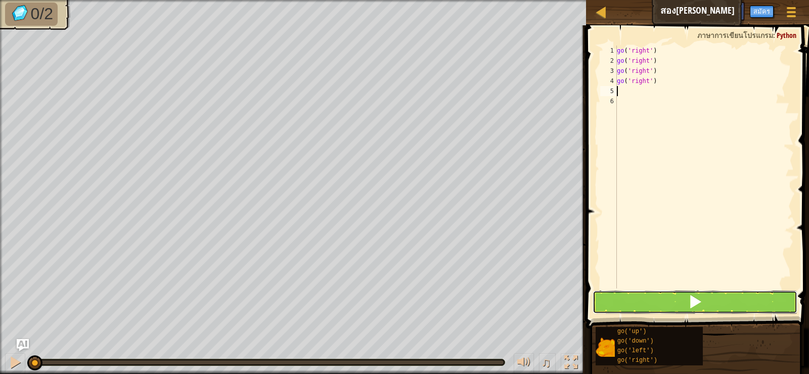
click at [717, 305] on button at bounding box center [695, 301] width 204 height 23
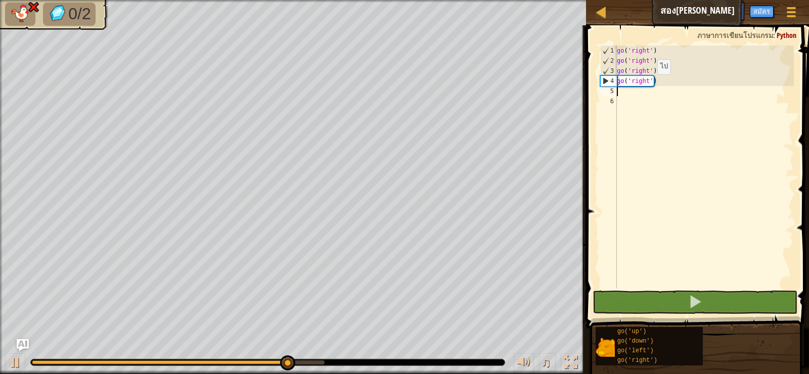
click at [653, 83] on div "go ( 'right' ) go ( 'right' ) go ( 'right' ) go ( 'right' )" at bounding box center [704, 177] width 179 height 263
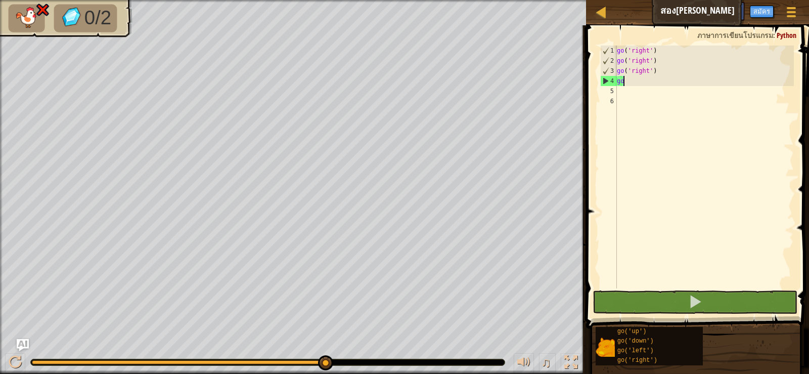
type textarea "g"
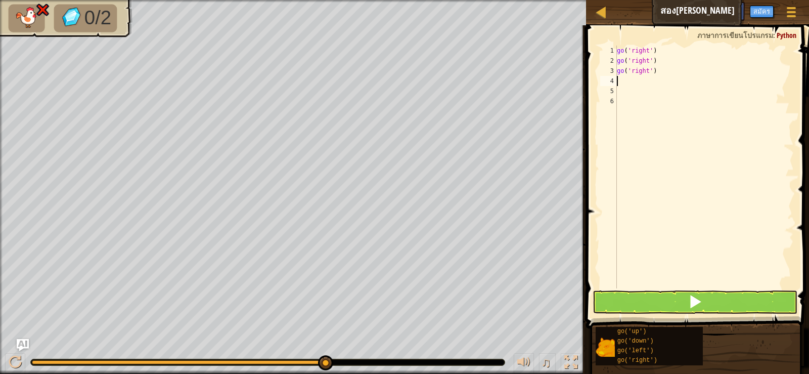
type textarea "g"
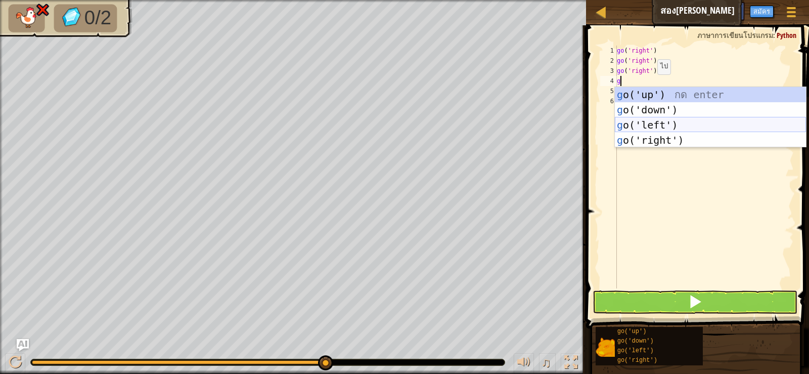
click at [640, 121] on div "g o('up') กด enter g o('down') กด enter g o('left') กด enter g o('right') กด en…" at bounding box center [710, 132] width 191 height 91
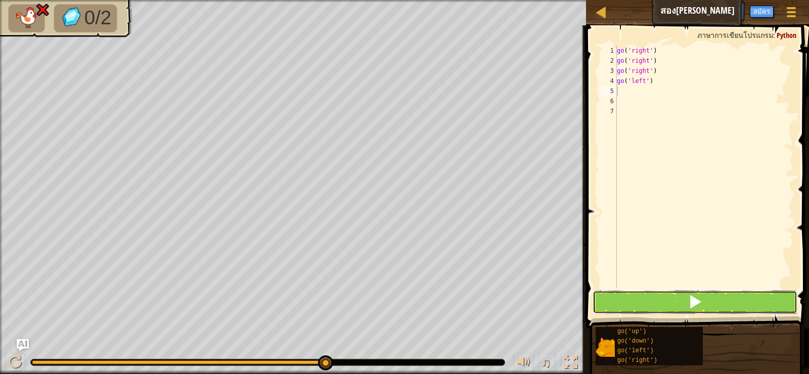
click at [686, 312] on button at bounding box center [695, 301] width 204 height 23
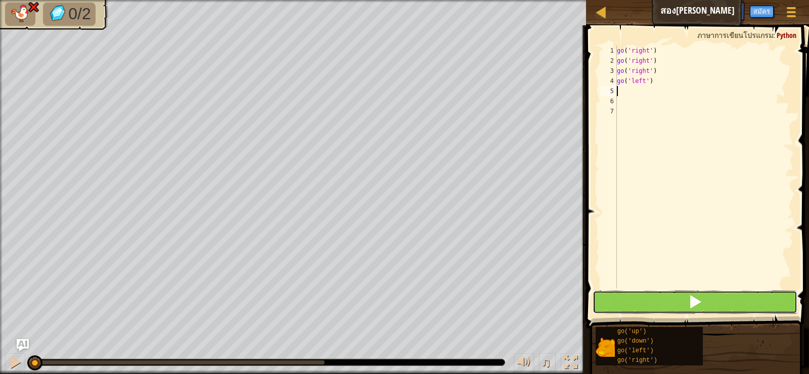
click at [726, 295] on button at bounding box center [695, 301] width 204 height 23
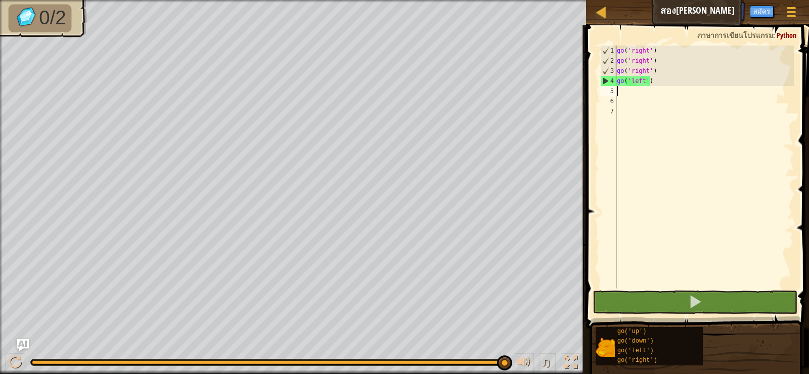
click at [655, 85] on div "go ( 'right' ) go ( 'right' ) go ( 'right' ) go ( 'left' )" at bounding box center [704, 177] width 179 height 263
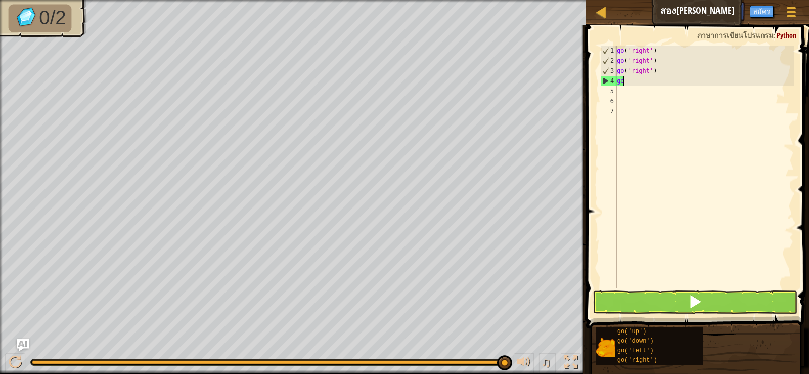
type textarea "g"
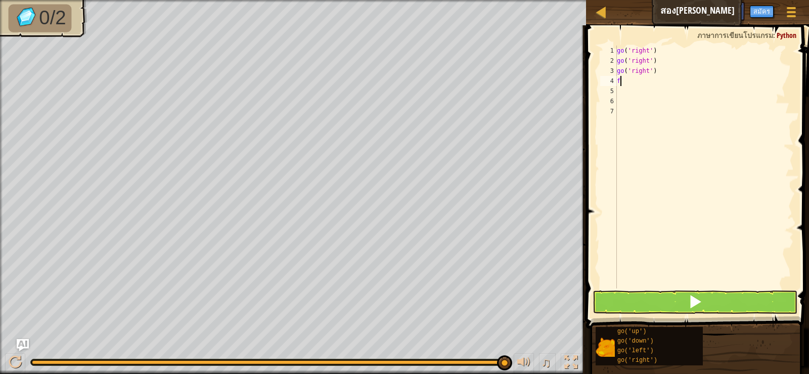
type textarea "f"
type textarea "g"
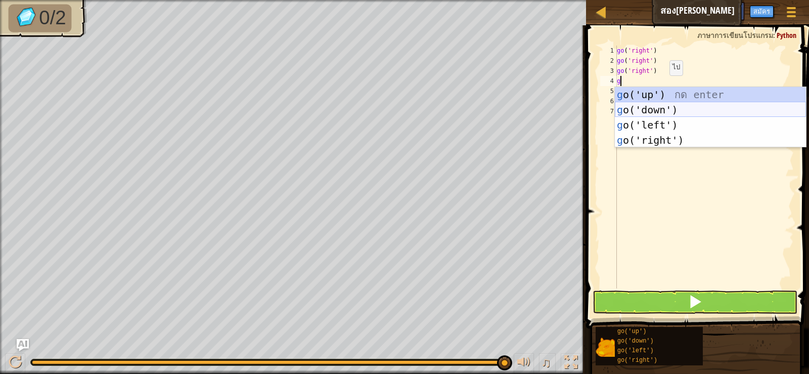
click at [642, 102] on div "g o('up') กด enter g o('down') กด enter g o('left') กด enter g o('right') กด en…" at bounding box center [710, 132] width 191 height 91
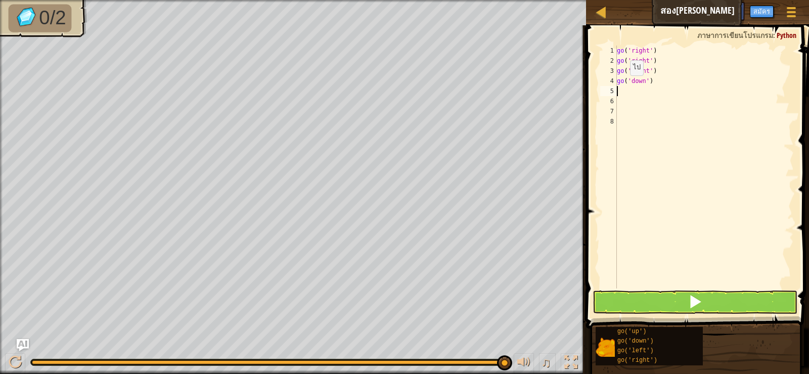
type textarea "g"
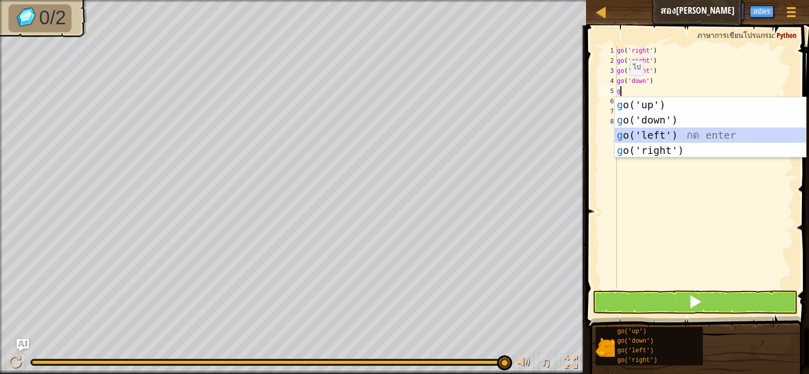
click at [687, 133] on div "g o('up') กด enter g o('down') กด enter g o('left') กด enter g o('right') กด en…" at bounding box center [710, 142] width 191 height 91
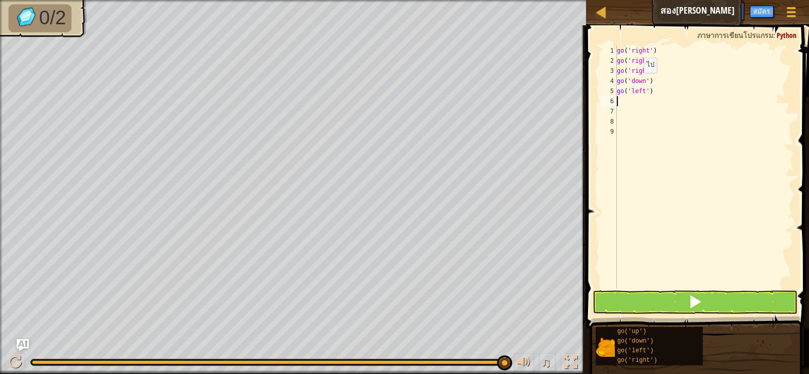
type textarea "g"
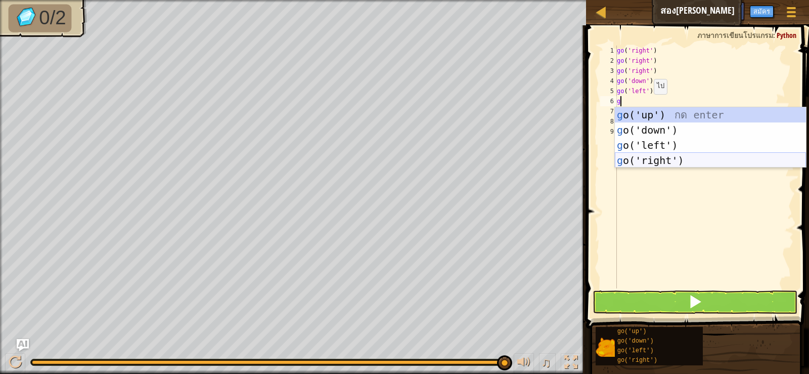
click at [638, 158] on div "g o('up') กด enter g o('down') กด enter g o('left') กด enter g o('right') กด en…" at bounding box center [710, 152] width 191 height 91
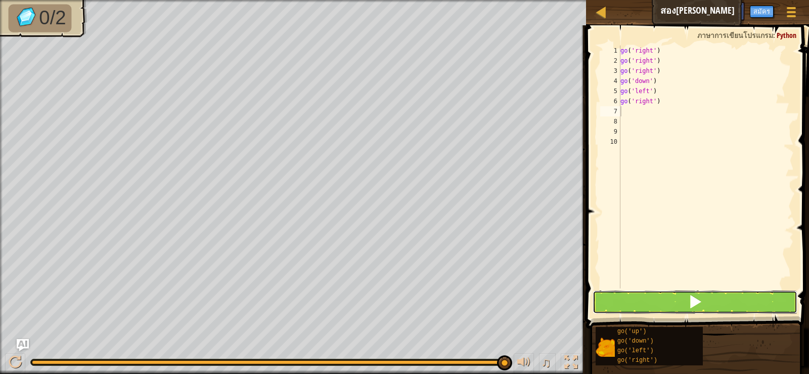
click at [690, 301] on span at bounding box center [695, 301] width 14 height 14
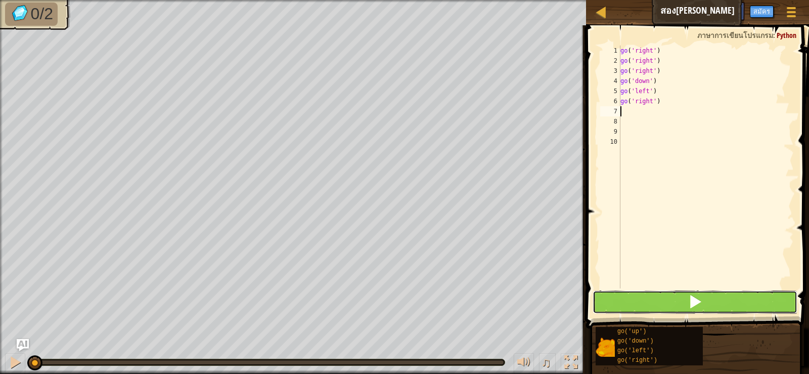
click at [696, 302] on span at bounding box center [695, 301] width 14 height 14
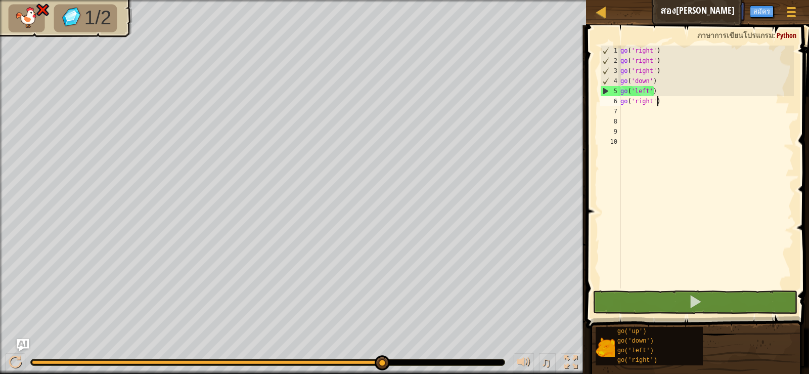
click at [659, 102] on div "go ( 'right' ) go ( 'right' ) go ( 'right' ) go ( 'down' ) go ( 'left' ) go ( '…" at bounding box center [707, 177] width 176 height 263
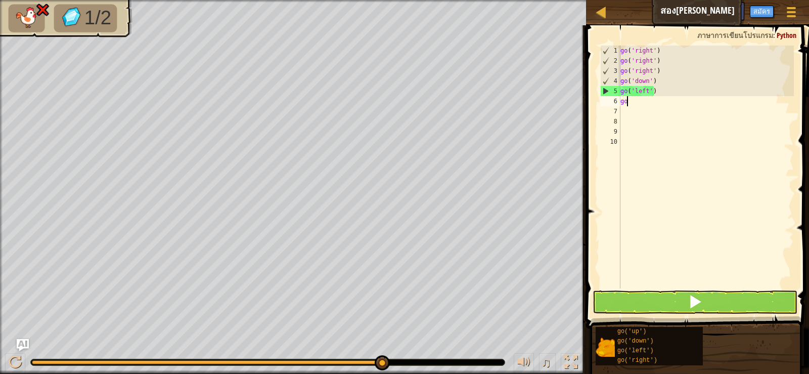
type textarea "g"
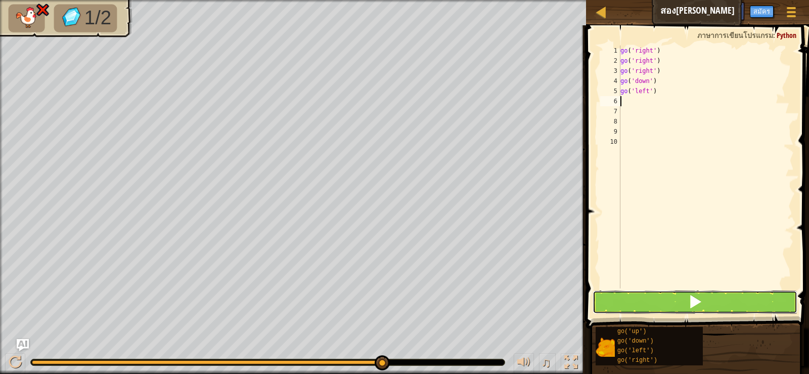
click at [706, 300] on button at bounding box center [695, 301] width 204 height 23
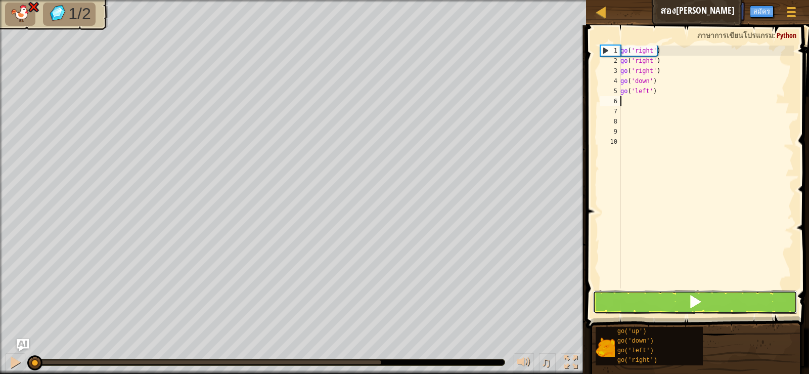
click at [707, 298] on button at bounding box center [695, 301] width 204 height 23
click at [714, 301] on button at bounding box center [695, 301] width 204 height 23
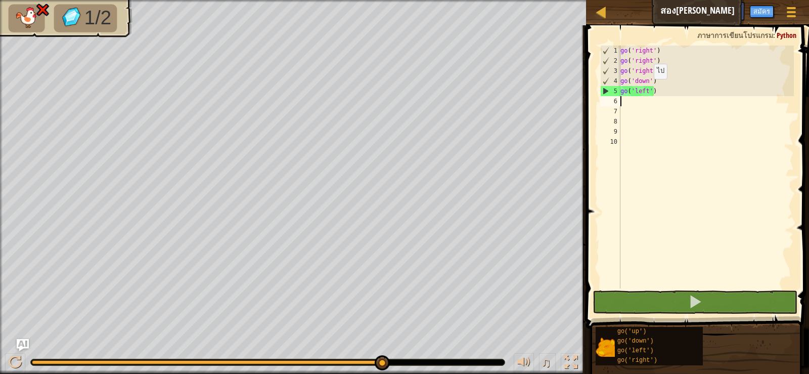
click at [662, 93] on div "go ( 'right' ) go ( 'right' ) go ( 'right' ) go ( 'down' ) go ( 'left' )" at bounding box center [707, 177] width 176 height 263
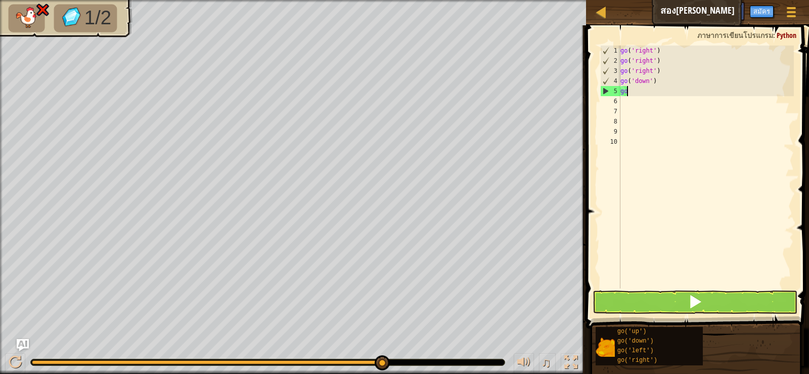
type textarea "g"
click at [747, 307] on button at bounding box center [695, 301] width 204 height 23
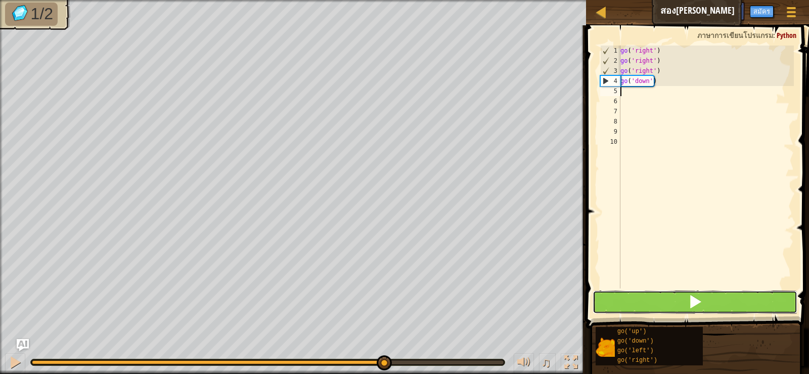
click at [691, 299] on span at bounding box center [695, 301] width 14 height 14
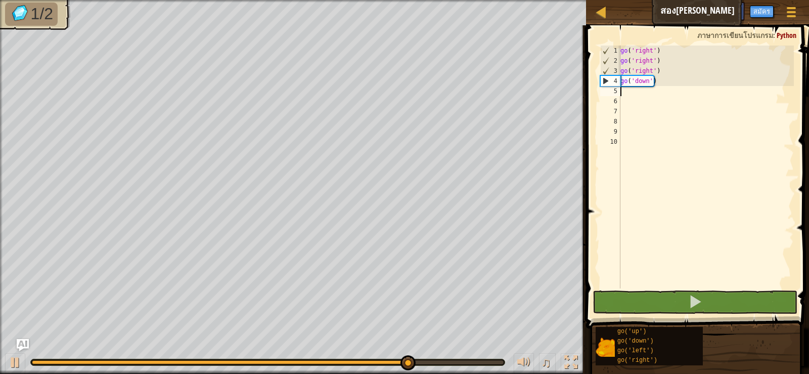
type textarea "g"
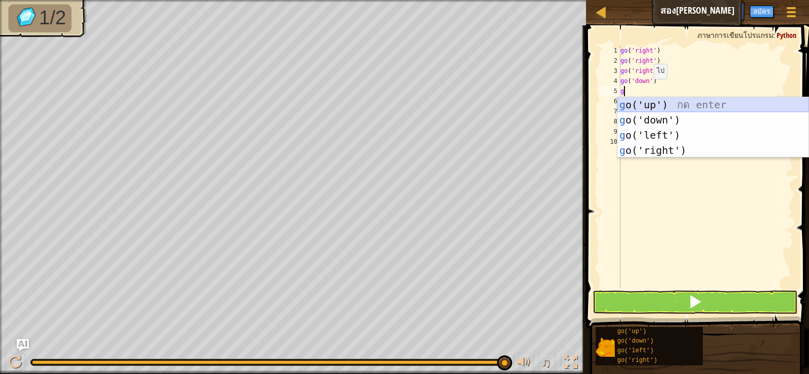
click at [664, 100] on div "g o('up') กด enter g o('down') กด enter g o('left') กด enter g o('right') กด en…" at bounding box center [713, 142] width 191 height 91
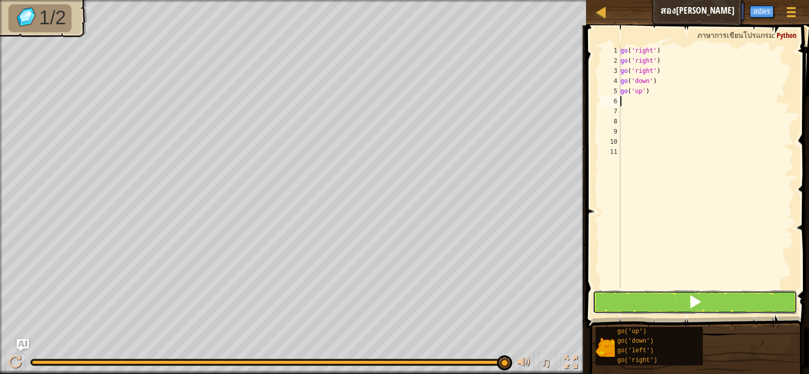
click at [685, 307] on button at bounding box center [695, 301] width 204 height 23
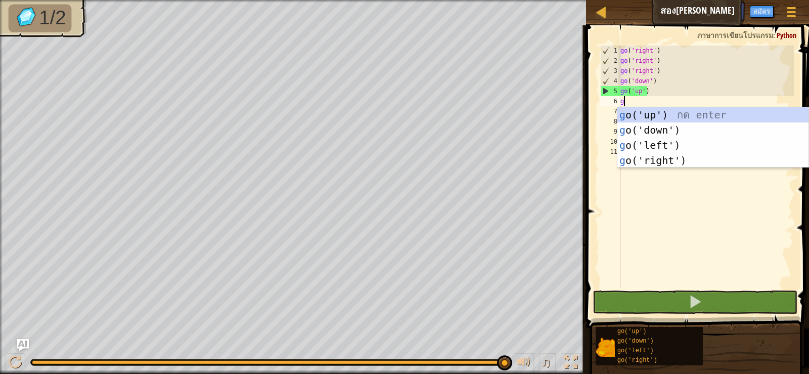
type textarea "g"
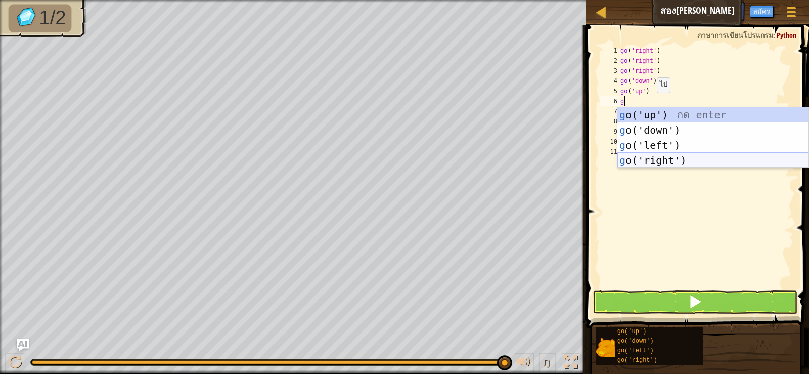
click at [654, 158] on div "g o('up') กด enter g o('down') กด enter g o('left') กด enter g o('right') กด en…" at bounding box center [713, 152] width 191 height 91
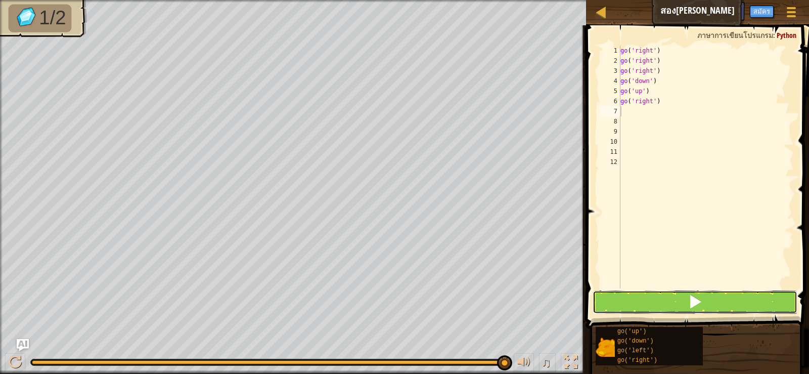
click at [718, 304] on button at bounding box center [695, 301] width 204 height 23
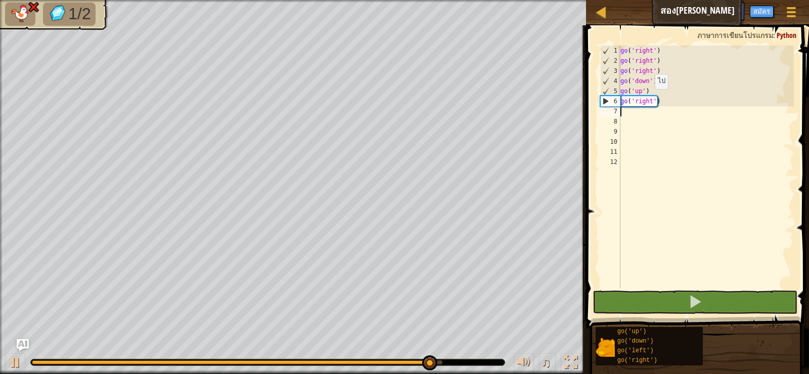
click at [657, 101] on div "go ( 'right' ) go ( 'right' ) go ( 'right' ) go ( 'down' ) go ( 'up' ) go ( 'ri…" at bounding box center [707, 177] width 176 height 263
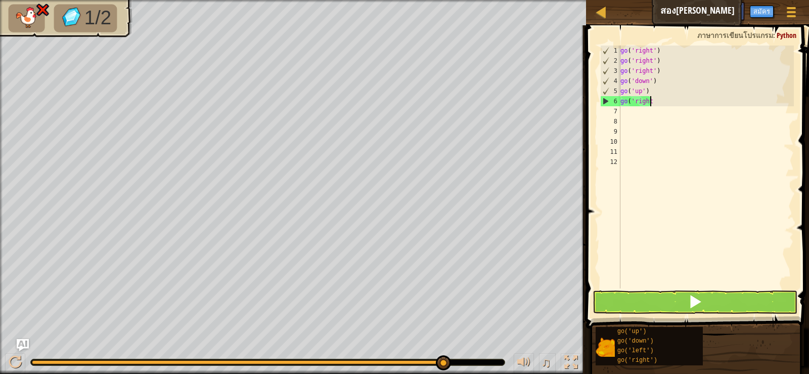
type textarea "g"
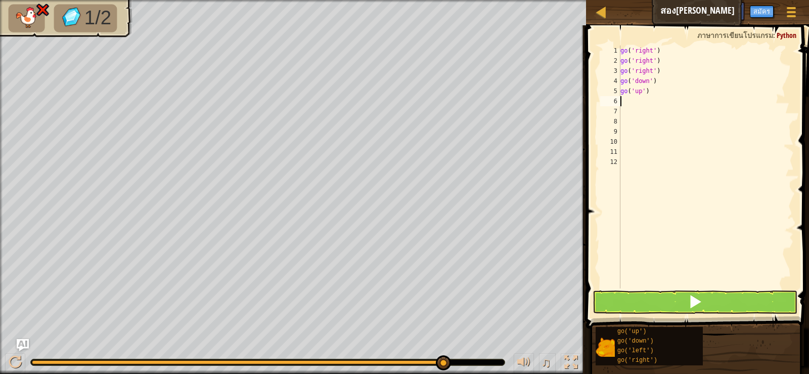
type textarea "g"
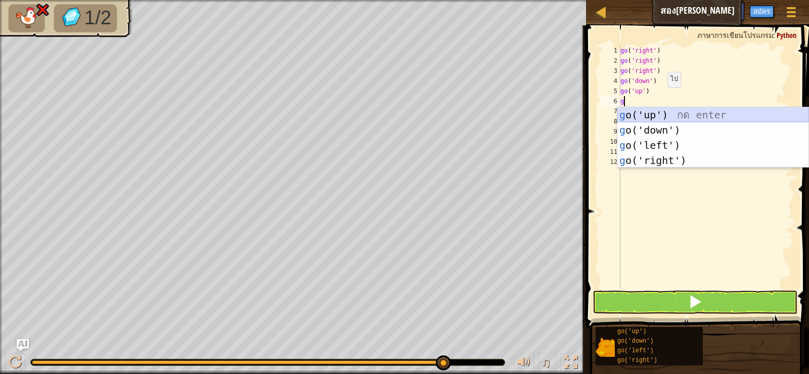
click at [647, 108] on div "g o('up') กด enter g o('down') กด enter g o('left') กด enter g o('right') กด en…" at bounding box center [713, 152] width 191 height 91
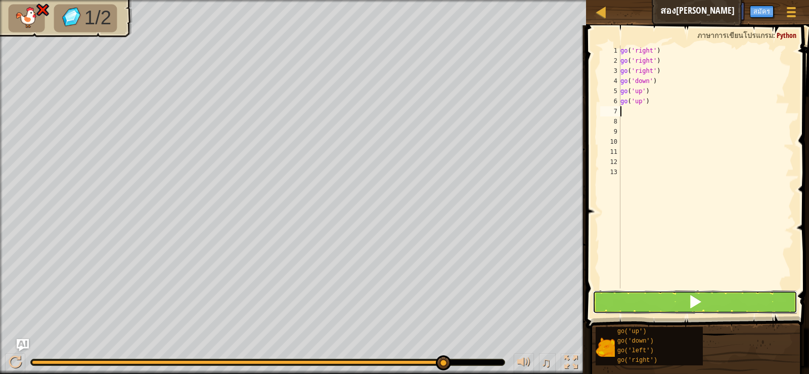
click at [713, 310] on button at bounding box center [695, 301] width 204 height 23
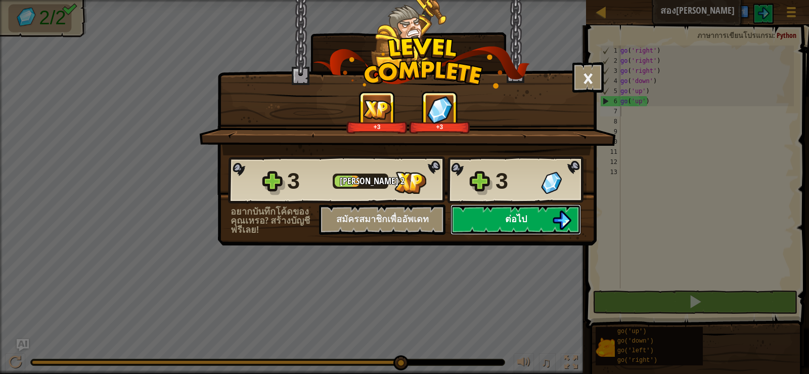
click at [510, 222] on span "ต่อไป" at bounding box center [516, 218] width 22 height 13
